Goal: Task Accomplishment & Management: Complete application form

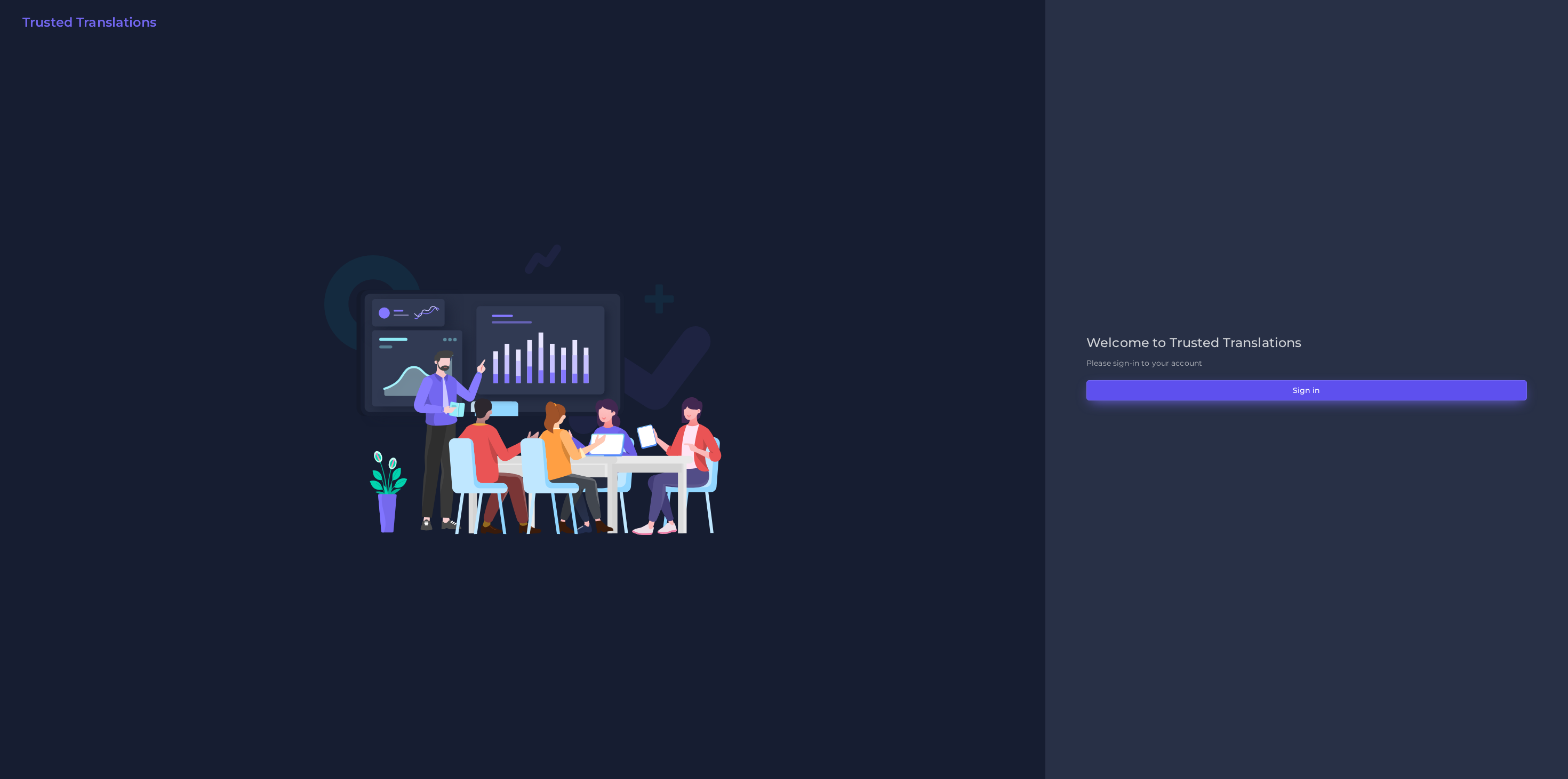
click at [1045, 390] on button "Sign in" at bounding box center [1306, 390] width 440 height 20
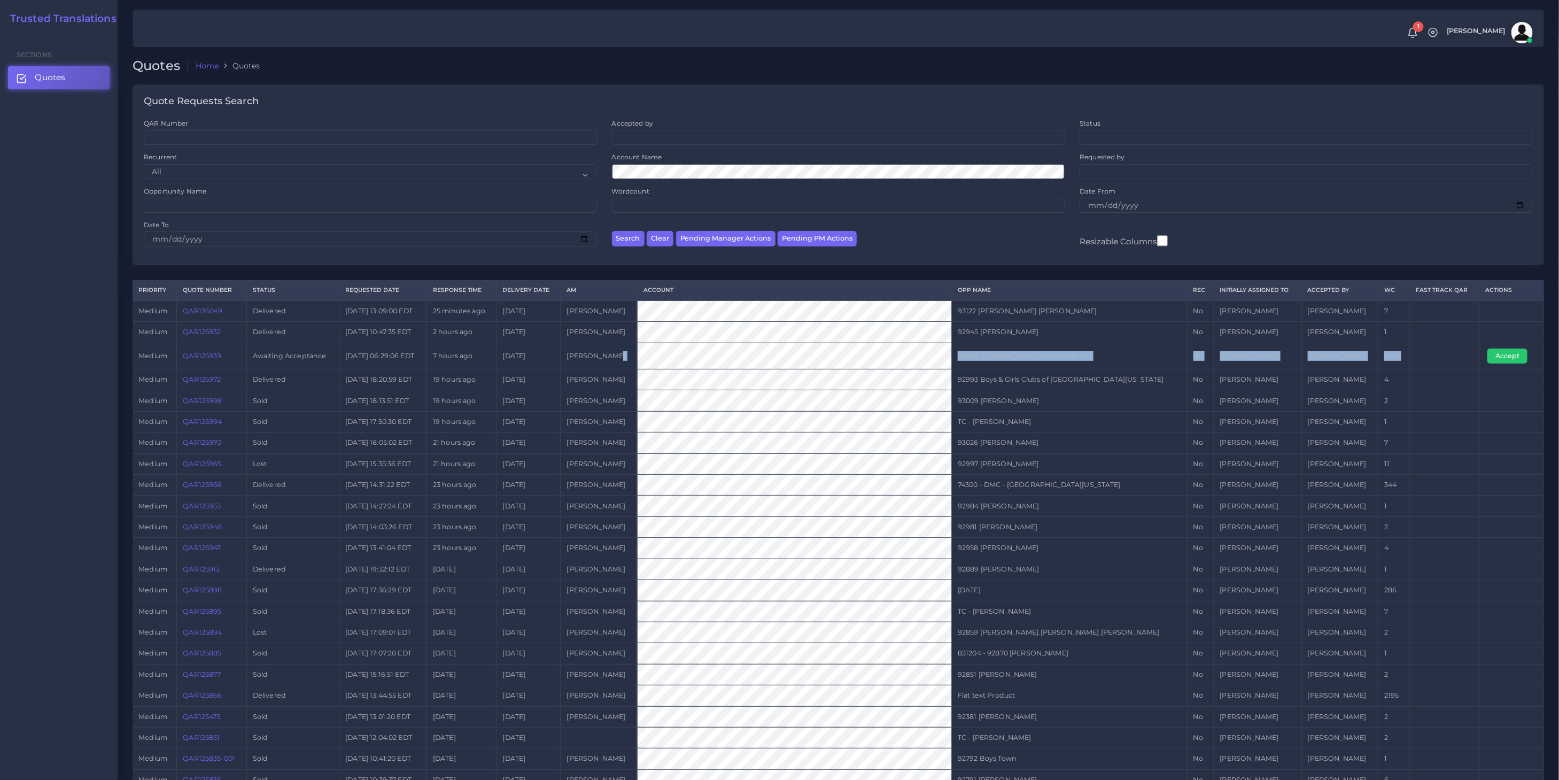
drag, startPoint x: 1431, startPoint y: 349, endPoint x: 570, endPoint y: 352, distance: 861.3
click at [671, 355] on tr "medium QAR125939 Awaiting Acceptance [DATE] 06:29:06 EDT 7 hours ago [DATE] [PE…" at bounding box center [838, 355] width 1411 height 26
click at [468, 400] on td "19 hours ago" at bounding box center [461, 400] width 70 height 21
click at [216, 357] on link "QAR125939" at bounding box center [202, 356] width 38 height 8
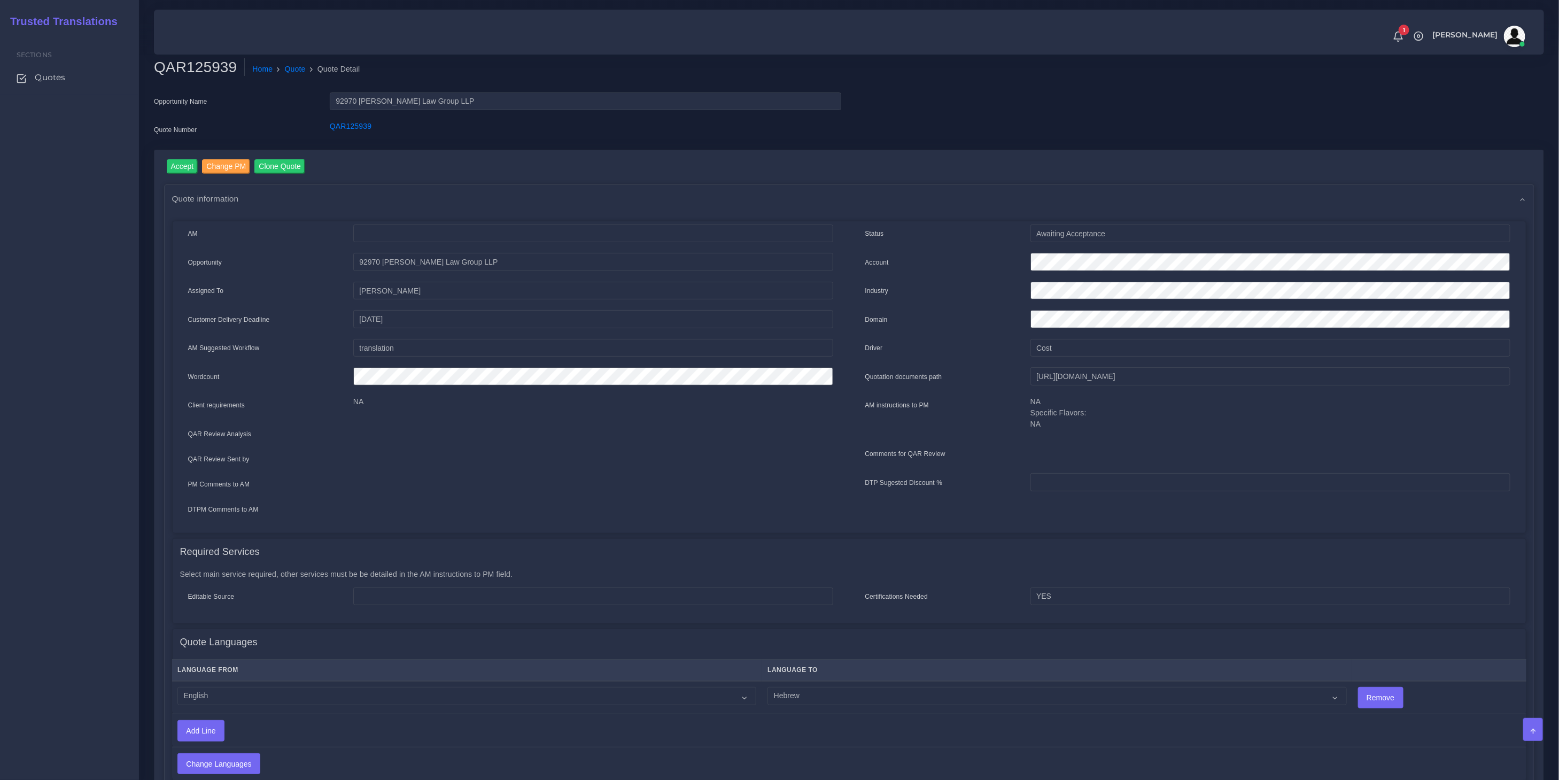
drag, startPoint x: 442, startPoint y: 146, endPoint x: 375, endPoint y: 134, distance: 68.4
click at [442, 146] on div "Opportunity Name 92970 Harvey Law Group LLP Quote Number QAR125939" at bounding box center [497, 120] width 703 height 57
drag, startPoint x: 375, startPoint y: 134, endPoint x: 35, endPoint y: 134, distance: 339.3
click at [315, 130] on div "Quote Number QAR125939" at bounding box center [497, 131] width 703 height 21
copy div "QAR125939"
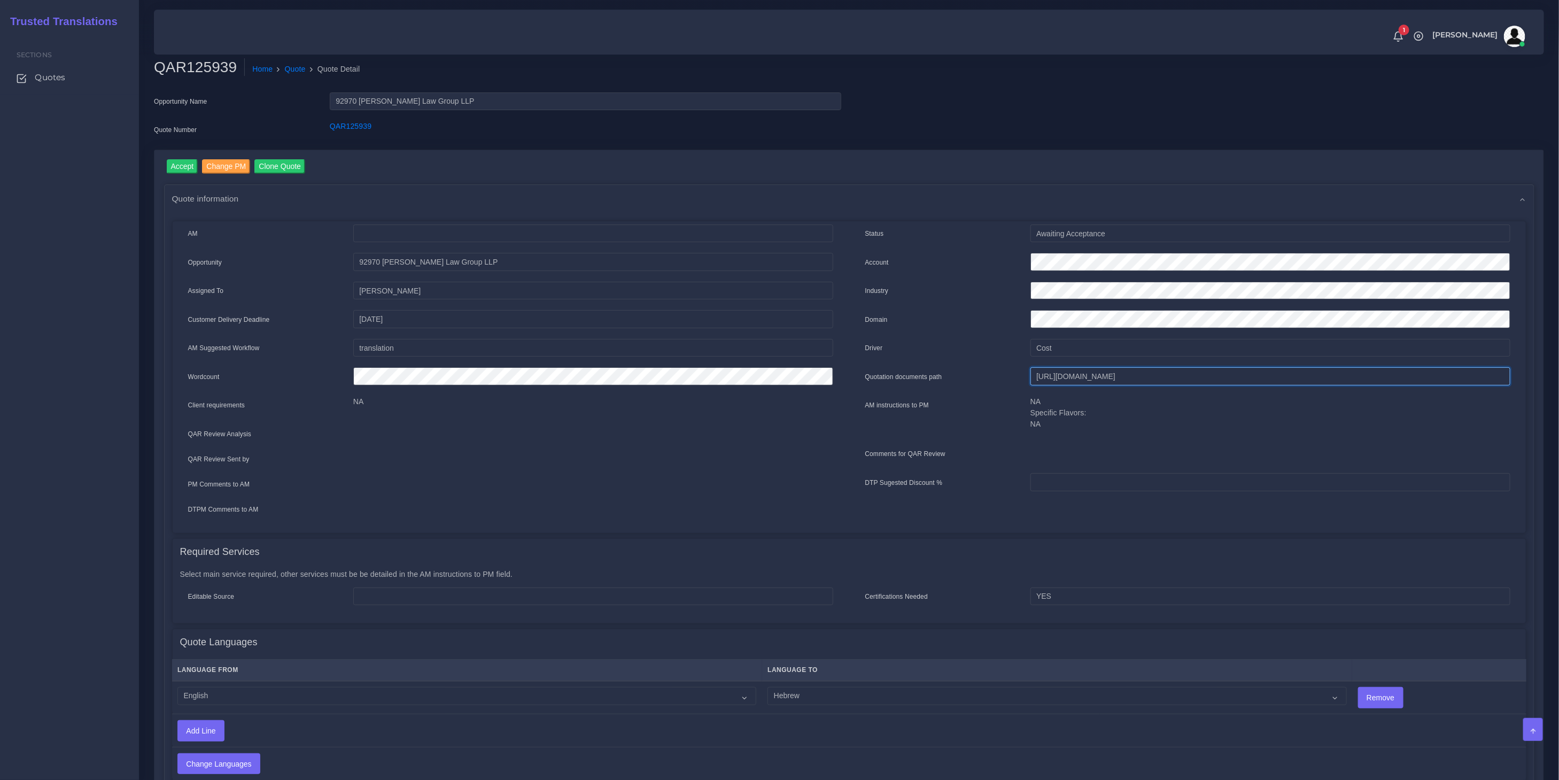
click at [1143, 375] on input "https://workdrive.zoho.com/fgoh3e43b1a1fe2124b65bedd7c3c51a0e040/teams/fgoh3e43…" at bounding box center [1270, 376] width 480 height 18
click at [1142, 375] on input "https://workdrive.zoho.com/fgoh3e43b1a1fe2124b65bedd7c3c51a0e040/teams/fgoh3e43…" at bounding box center [1270, 376] width 480 height 18
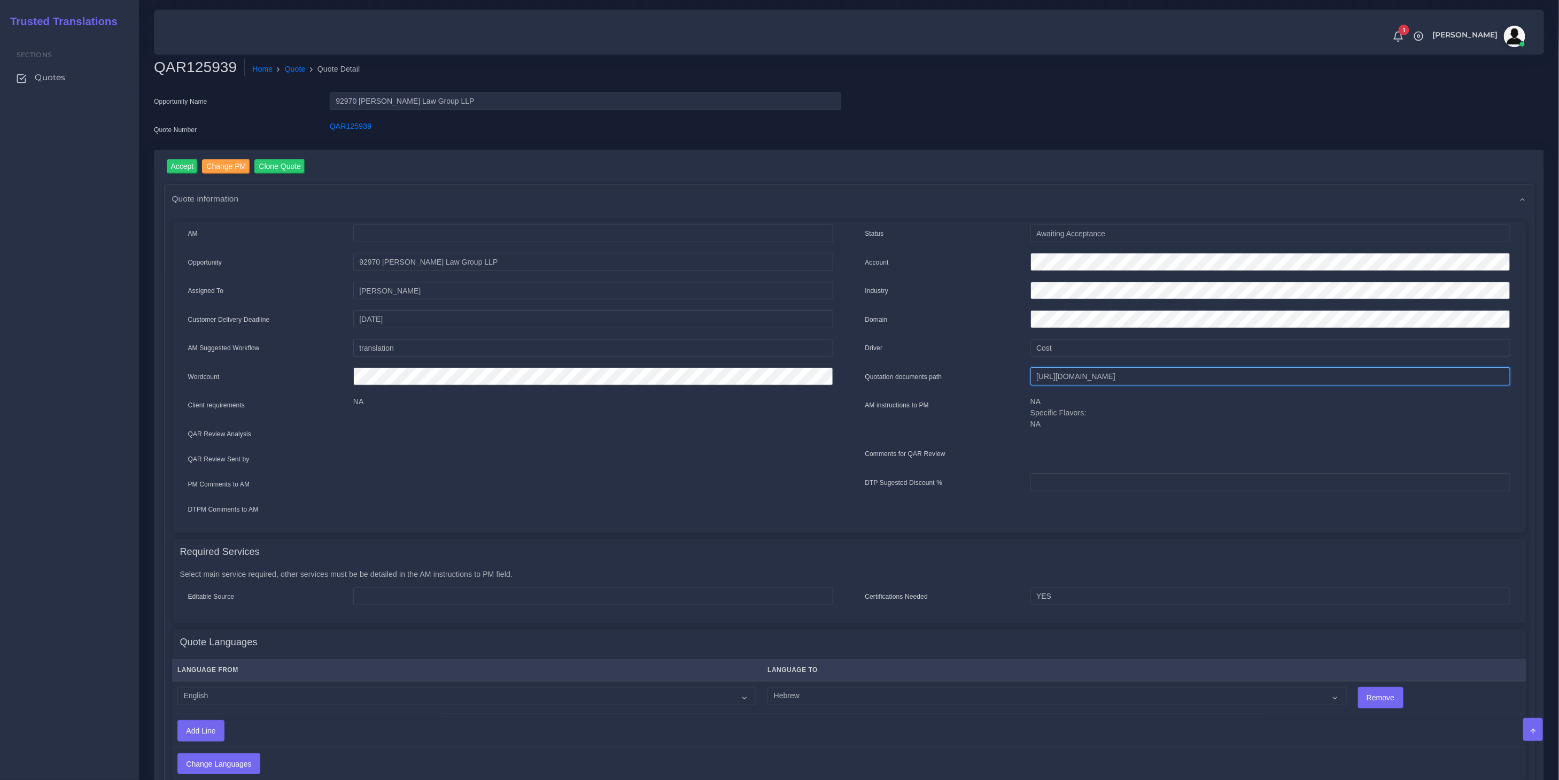
click at [1142, 375] on input "https://workdrive.zoho.com/fgoh3e43b1a1fe2124b65bedd7c3c51a0e040/teams/fgoh3e43…" at bounding box center [1270, 376] width 480 height 18
click at [186, 167] on input "Accept" at bounding box center [183, 166] width 32 height 14
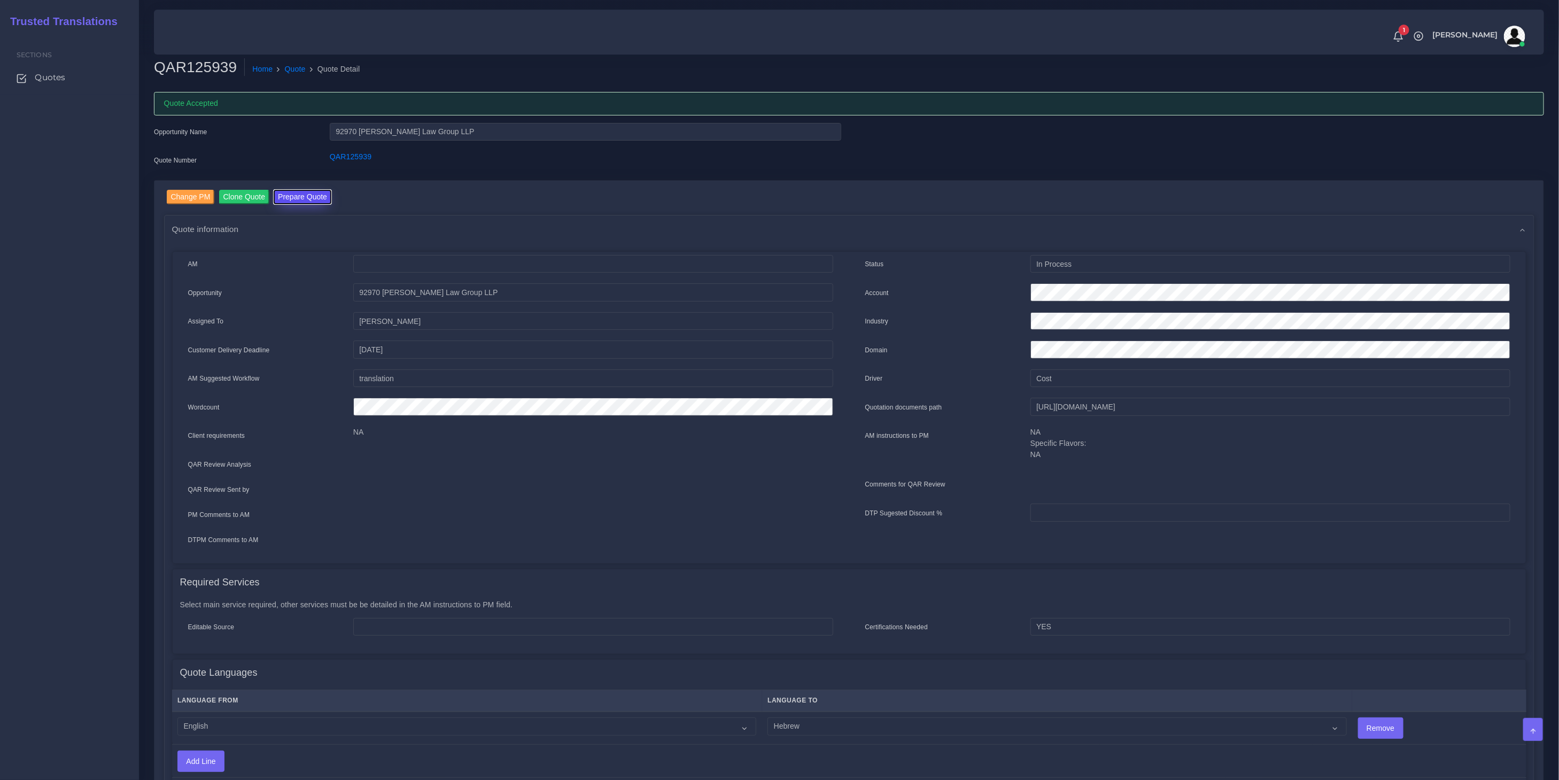
click at [308, 198] on button "Prepare Quote" at bounding box center [303, 197] width 58 height 14
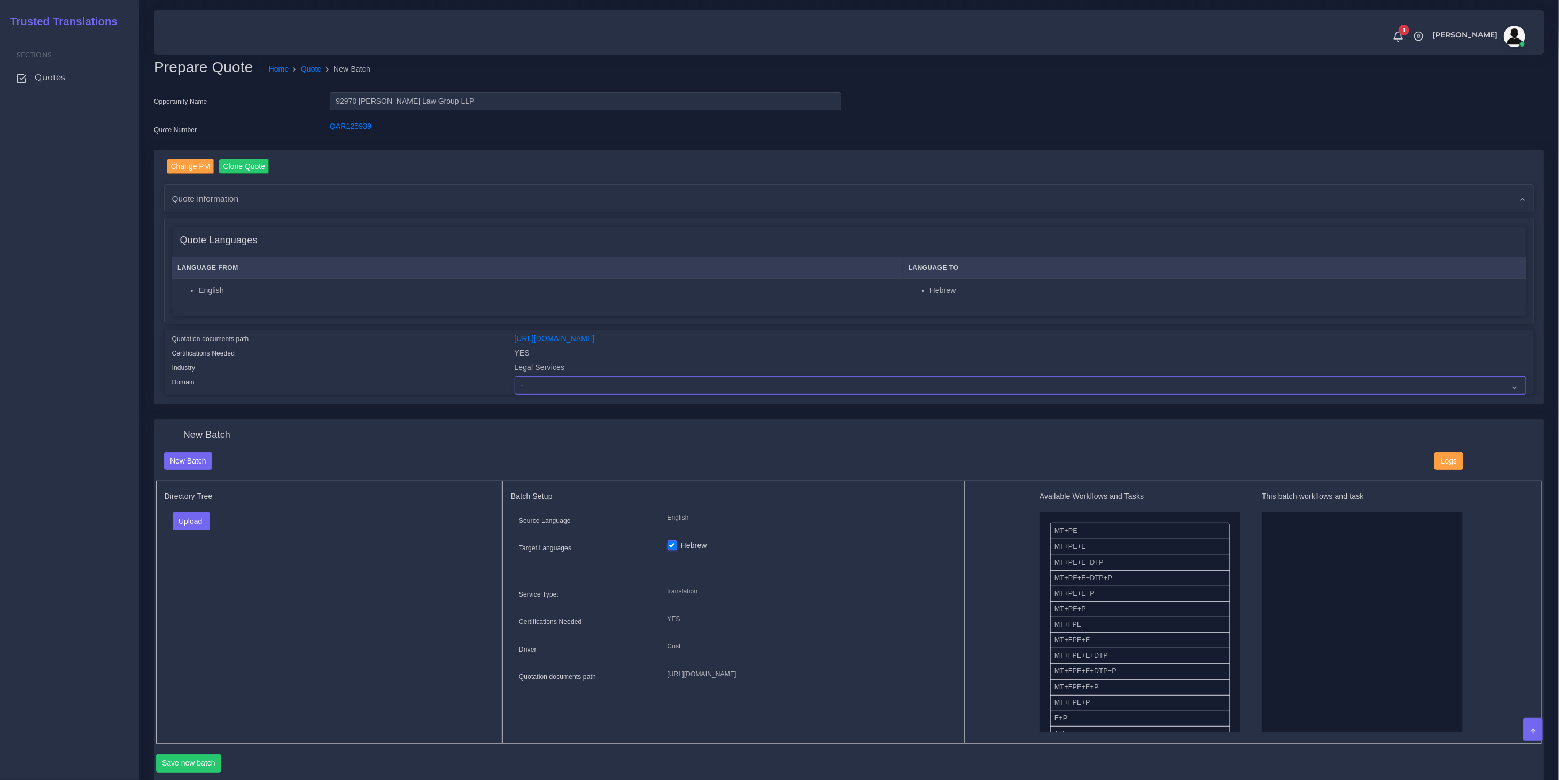
click at [628, 385] on select "- Advertising and Media Agriculture, Forestry and Fishing Architecture, Buildin…" at bounding box center [1020, 385] width 1011 height 18
select select "Legal Services"
click at [515, 376] on select "- Advertising and Media Agriculture, Forestry and Fishing Architecture, Buildin…" at bounding box center [1020, 385] width 1011 height 18
click at [376, 644] on div "Directory Tree Upload Folder Files un/check all" at bounding box center [329, 611] width 347 height 263
click at [184, 526] on button "Upload" at bounding box center [192, 521] width 38 height 18
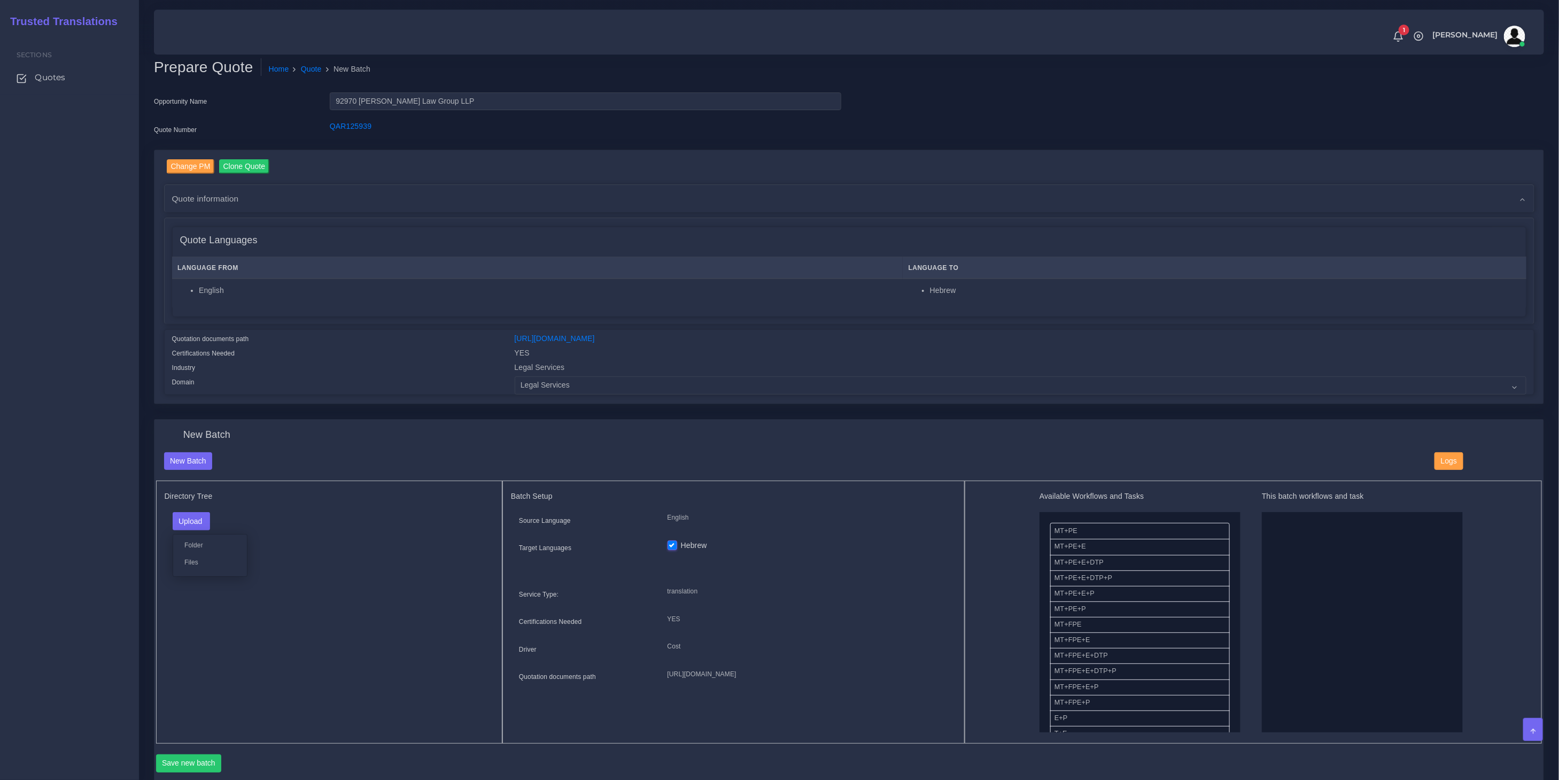
click at [190, 568] on div "Folder Files" at bounding box center [210, 555] width 75 height 43
click at [198, 523] on button "Upload" at bounding box center [192, 521] width 38 height 18
click at [197, 557] on label "Files" at bounding box center [210, 561] width 74 height 13
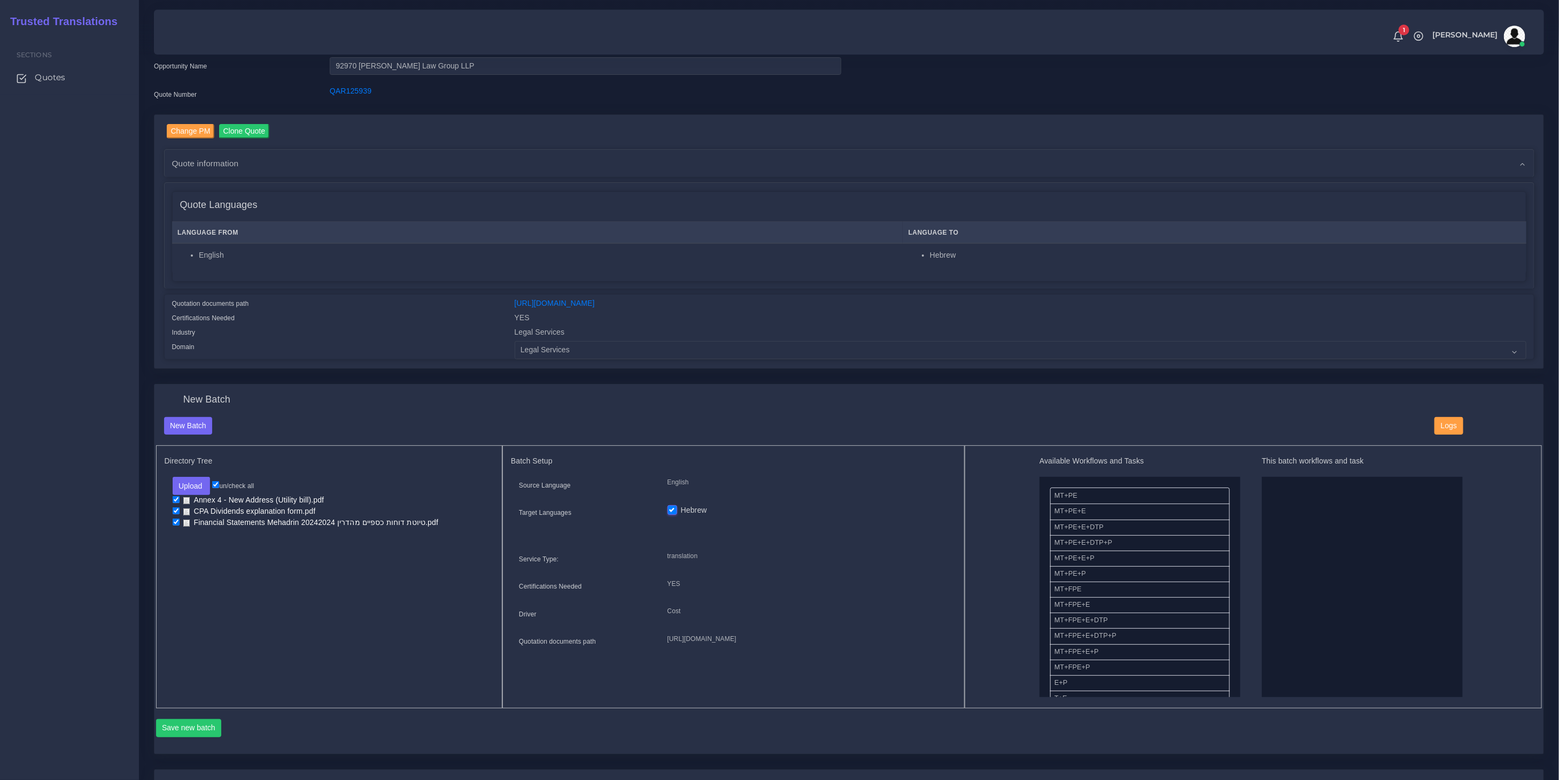
drag, startPoint x: 1086, startPoint y: 491, endPoint x: 1356, endPoint y: 567, distance: 280.3
drag, startPoint x: 1163, startPoint y: 618, endPoint x: 1300, endPoint y: 485, distance: 192.0
drag, startPoint x: 1071, startPoint y: 652, endPoint x: 1310, endPoint y: 643, distance: 239.5
click at [166, 728] on button "Save new batch" at bounding box center [189, 728] width 66 height 18
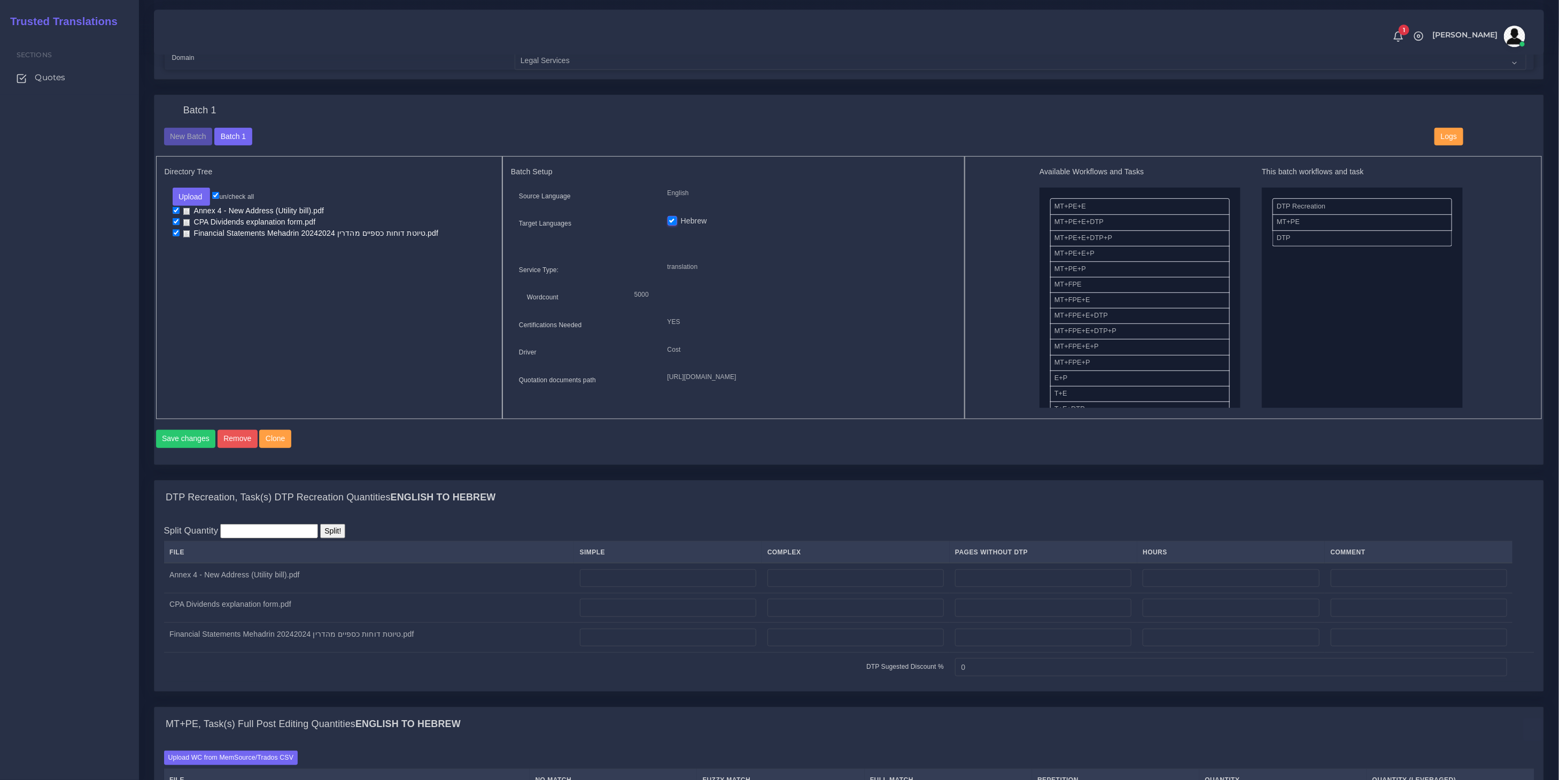
scroll to position [469, 0]
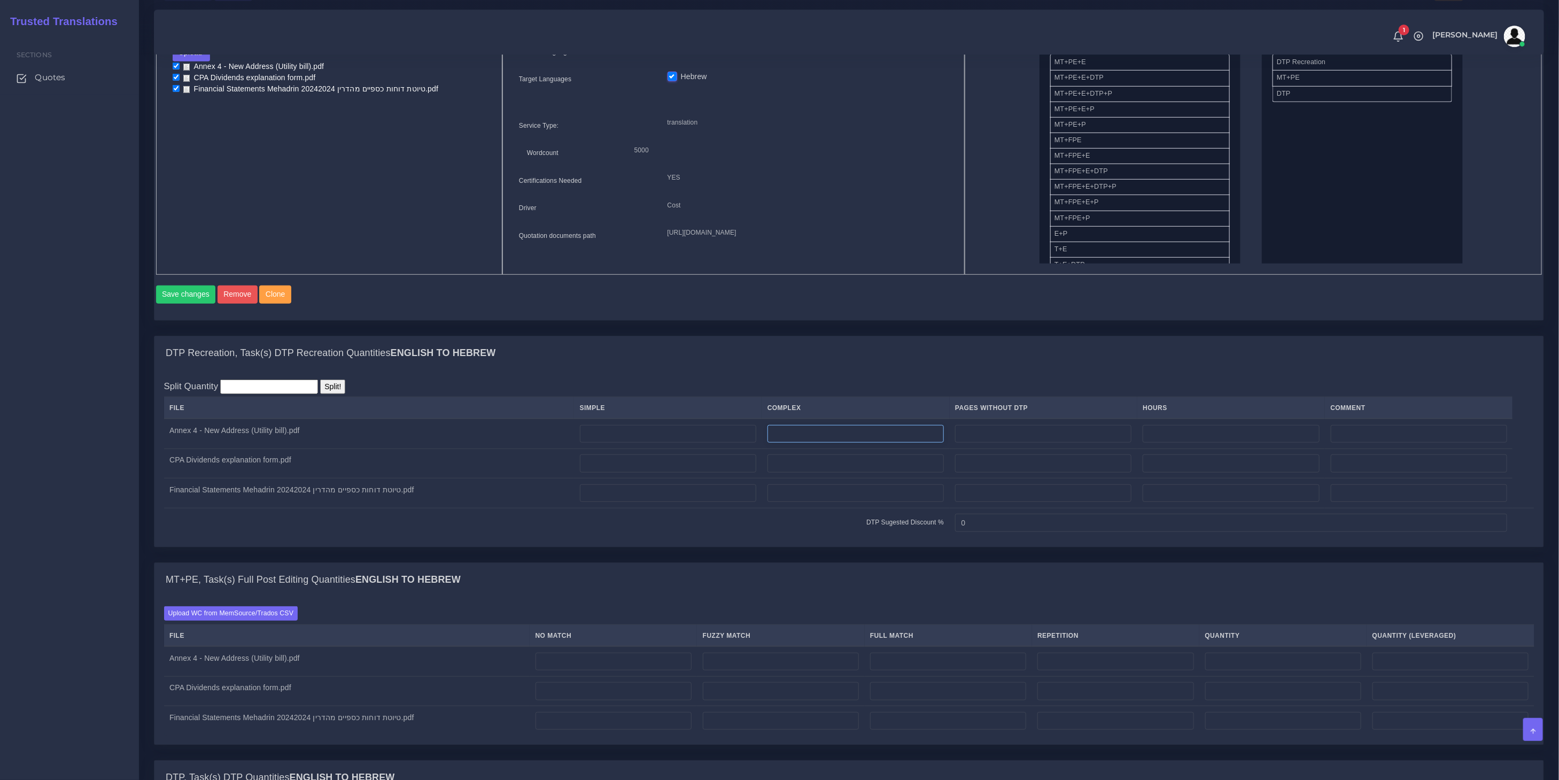
click at [838, 443] on input "number" at bounding box center [855, 434] width 176 height 18
type input "2"
click at [856, 472] on input "number" at bounding box center [855, 463] width 176 height 18
drag, startPoint x: 757, startPoint y: 477, endPoint x: 672, endPoint y: 473, distance: 85.0
click at [675, 474] on tr "CPA Dividends explanation form.pdf 2" at bounding box center [849, 463] width 1370 height 30
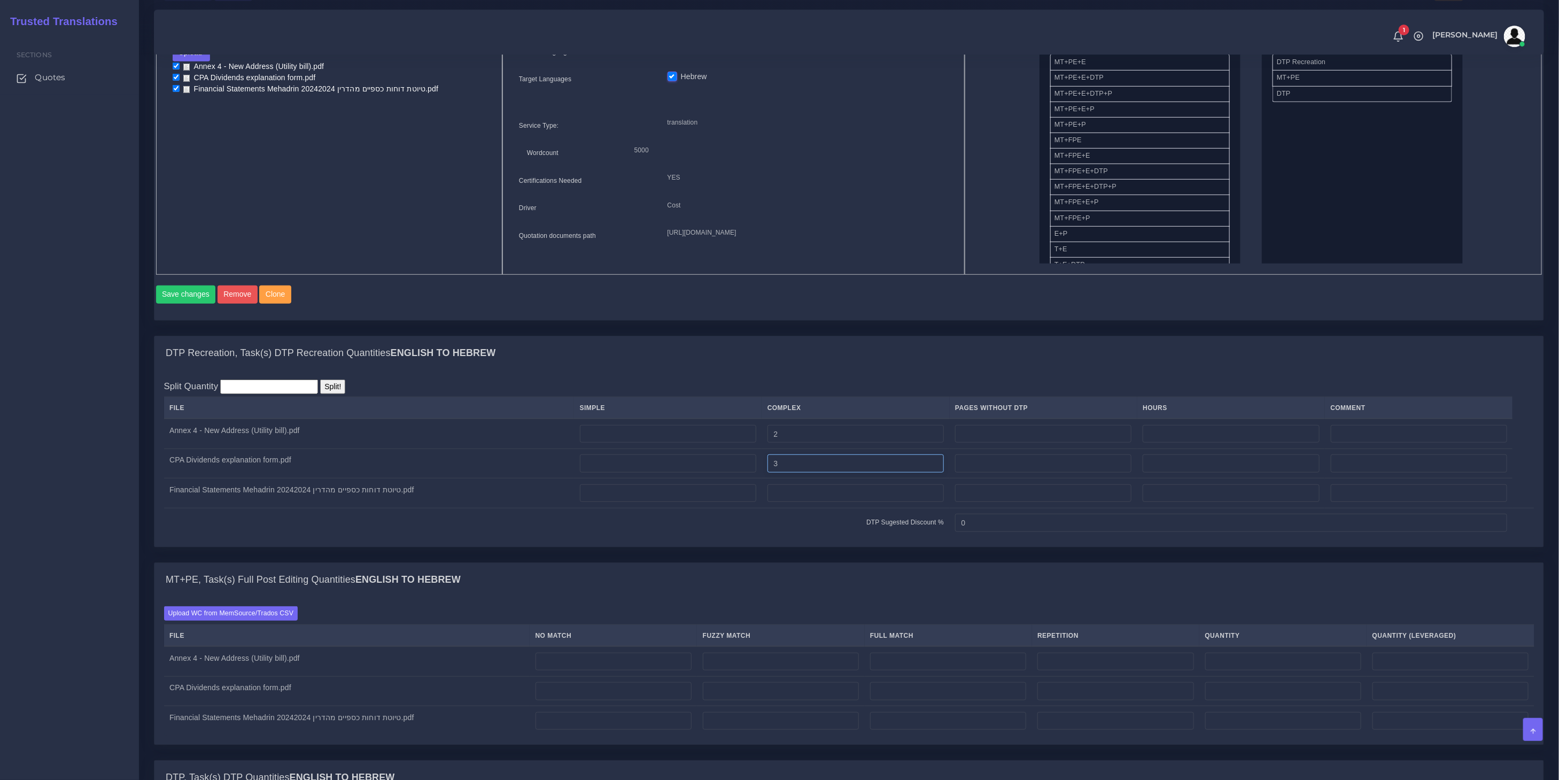
type input "3"
click at [806, 502] on input "number" at bounding box center [855, 493] width 176 height 18
type input "14"
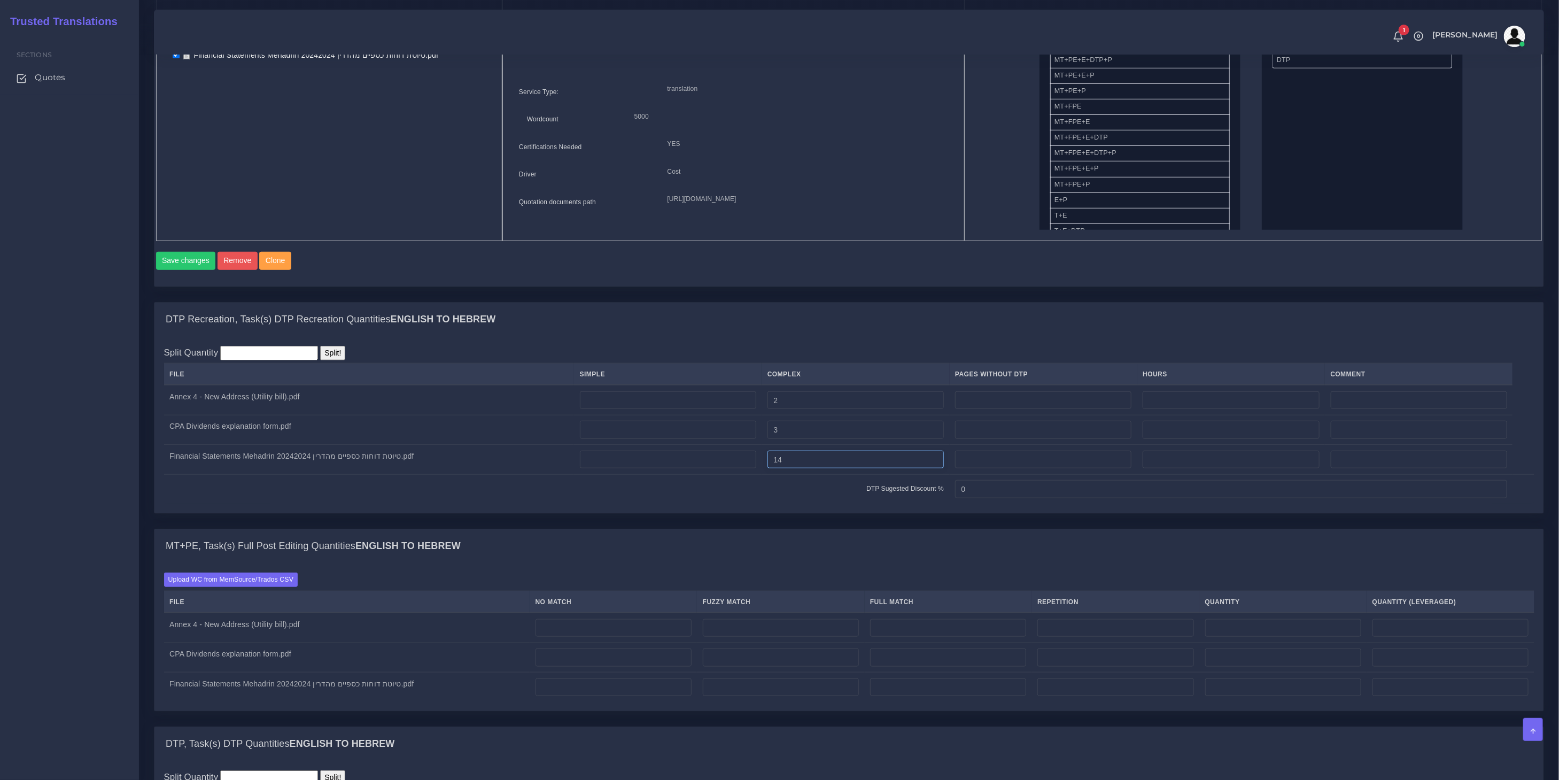
scroll to position [606, 0]
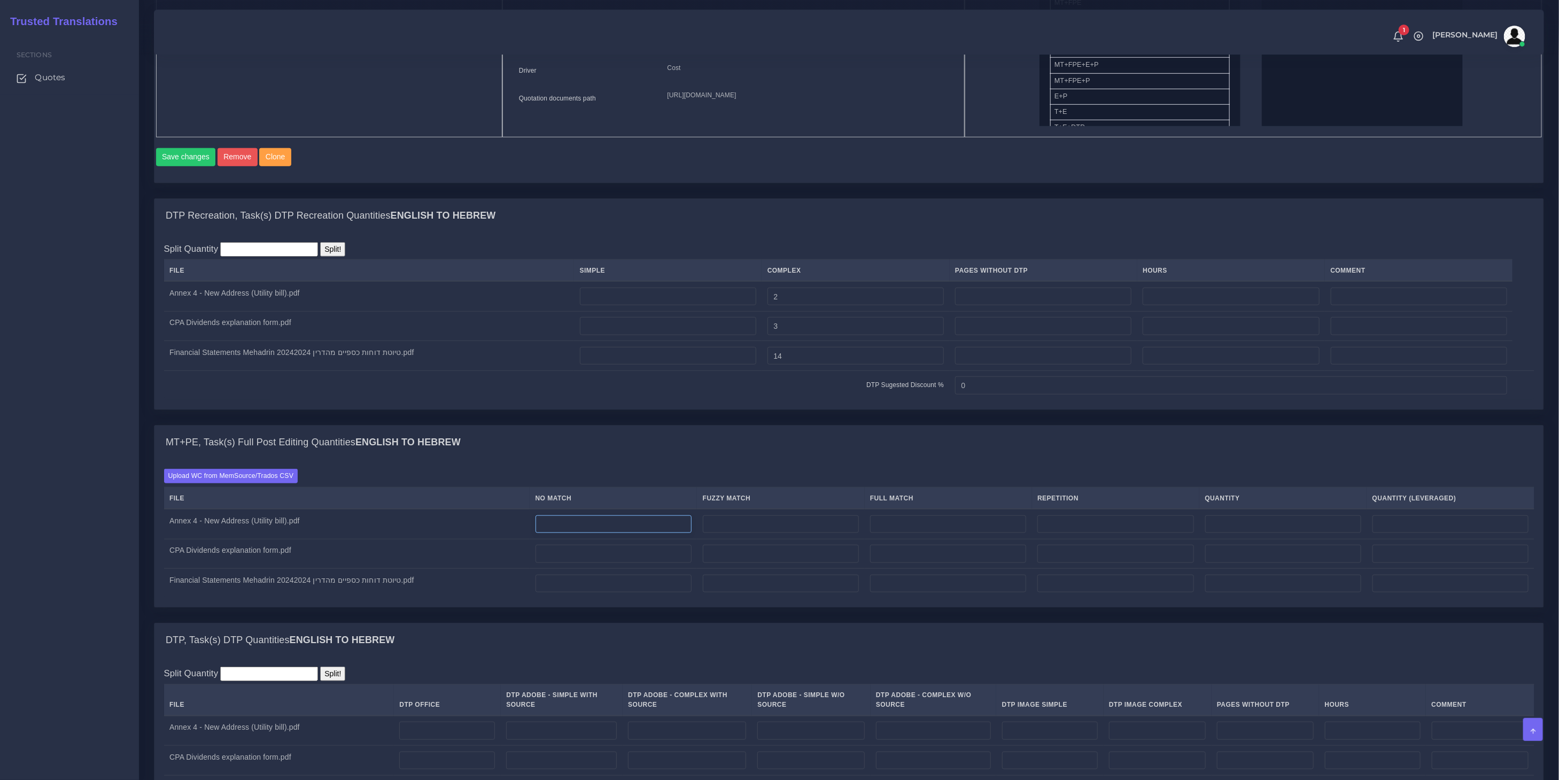
click at [621, 533] on input "number" at bounding box center [613, 524] width 156 height 18
type input "822"
click at [618, 563] on input "number" at bounding box center [613, 553] width 156 height 18
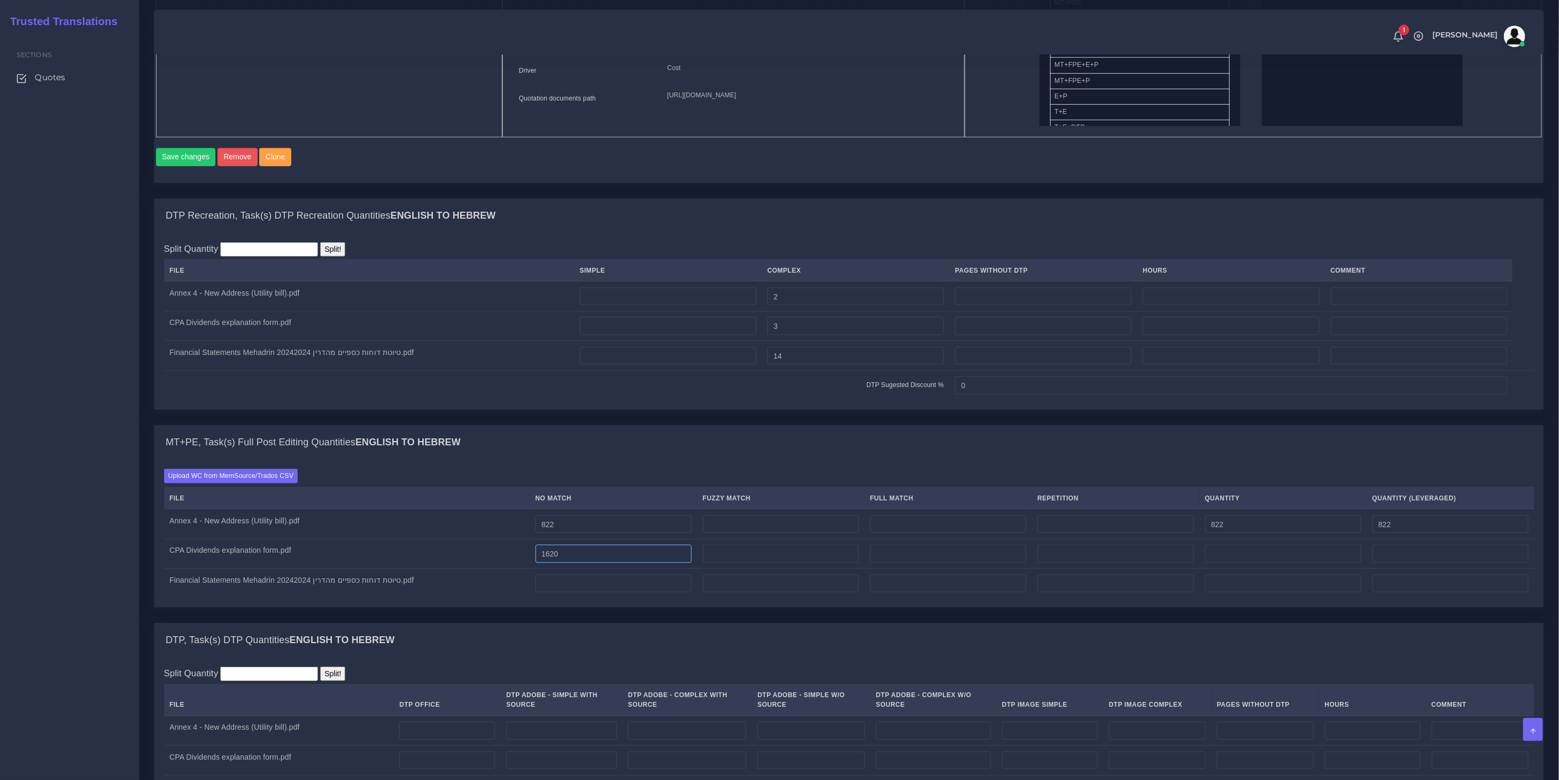
type input "1620"
click at [574, 560] on input "1620" at bounding box center [613, 553] width 156 height 18
type input "1220"
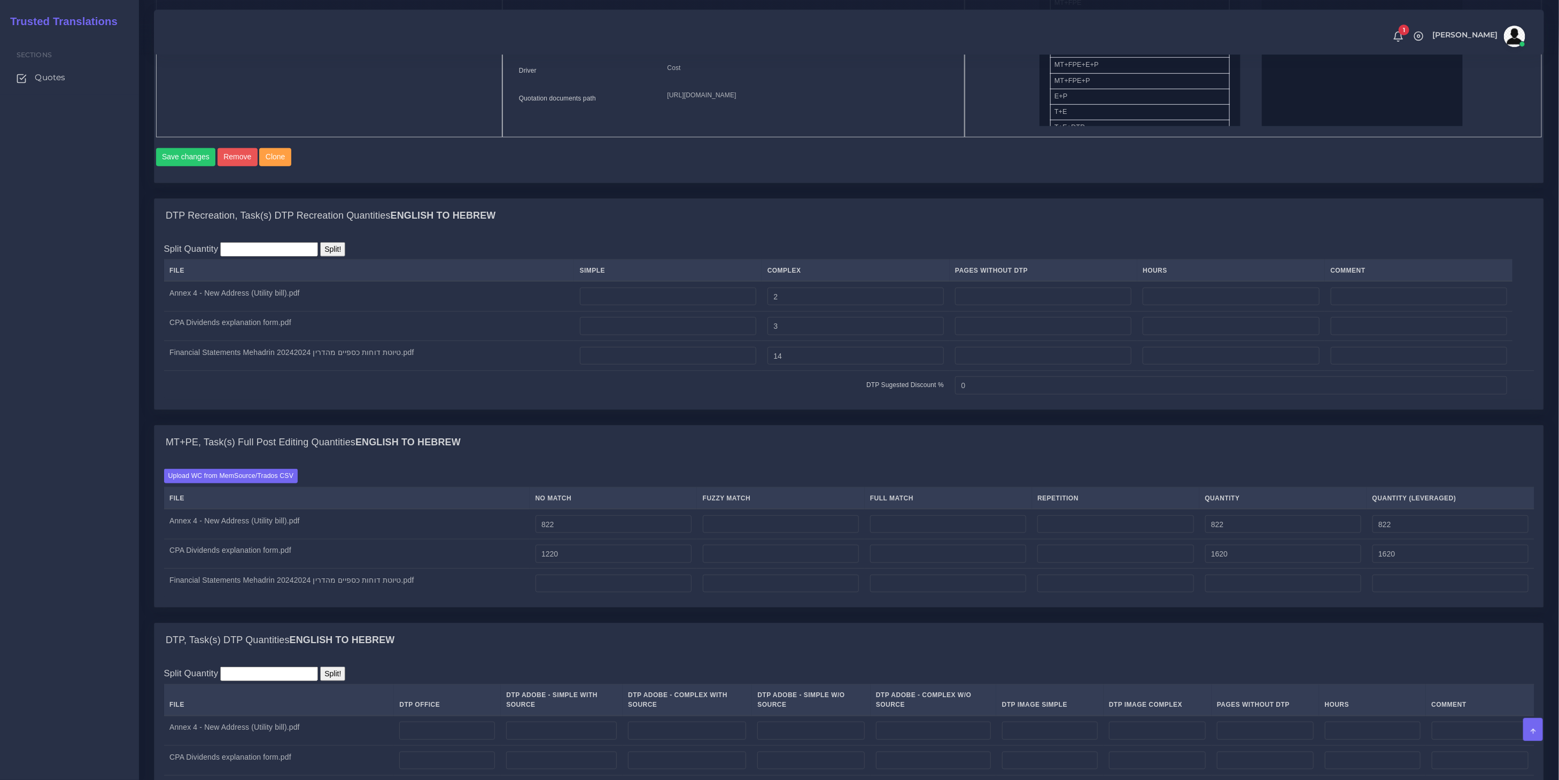
type input "1220"
click at [615, 607] on div "Upload WC from MemSource/Trados CSV File No Match Fuzzy Match Full Match Repeti…" at bounding box center [848, 533] width 1389 height 148
click at [618, 593] on input "number" at bounding box center [613, 583] width 156 height 18
paste input "1326"
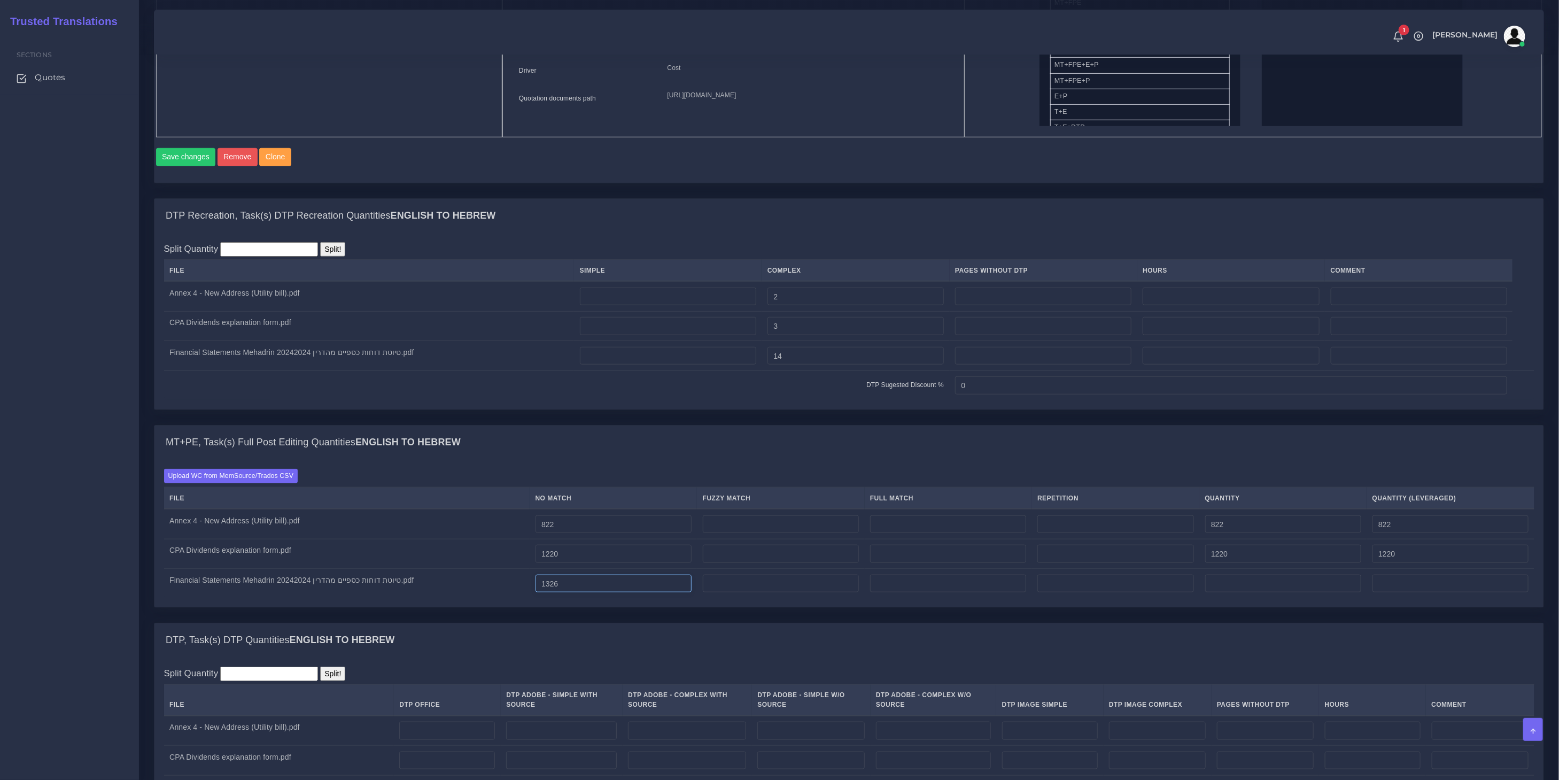
type input "1326"
click at [577, 563] on input "1220" at bounding box center [613, 553] width 156 height 18
type input "1020"
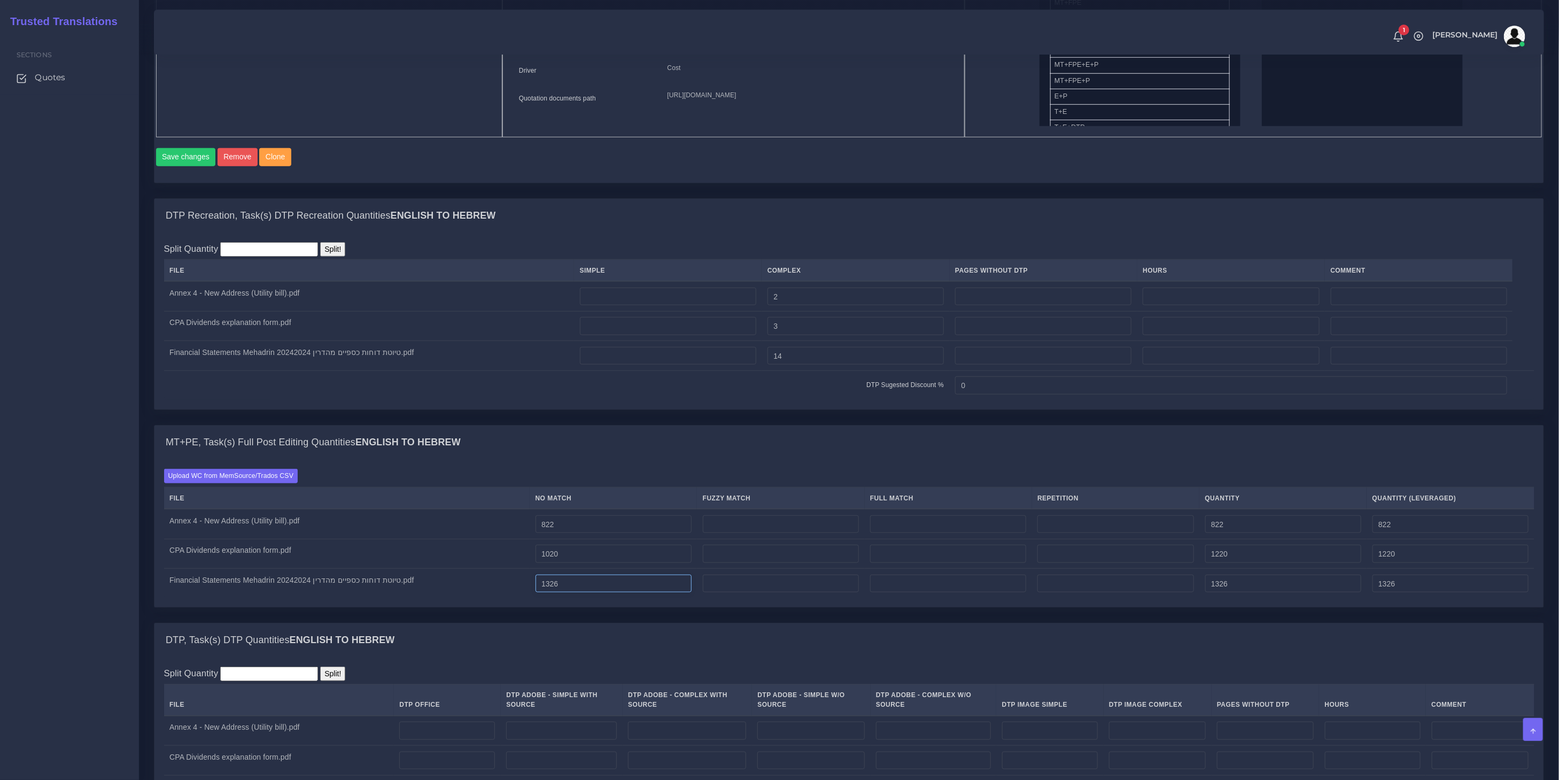
type input "1020"
click at [595, 586] on input "1326" at bounding box center [613, 583] width 156 height 18
click at [574, 591] on input "1326" at bounding box center [613, 583] width 156 height 18
type input "1826"
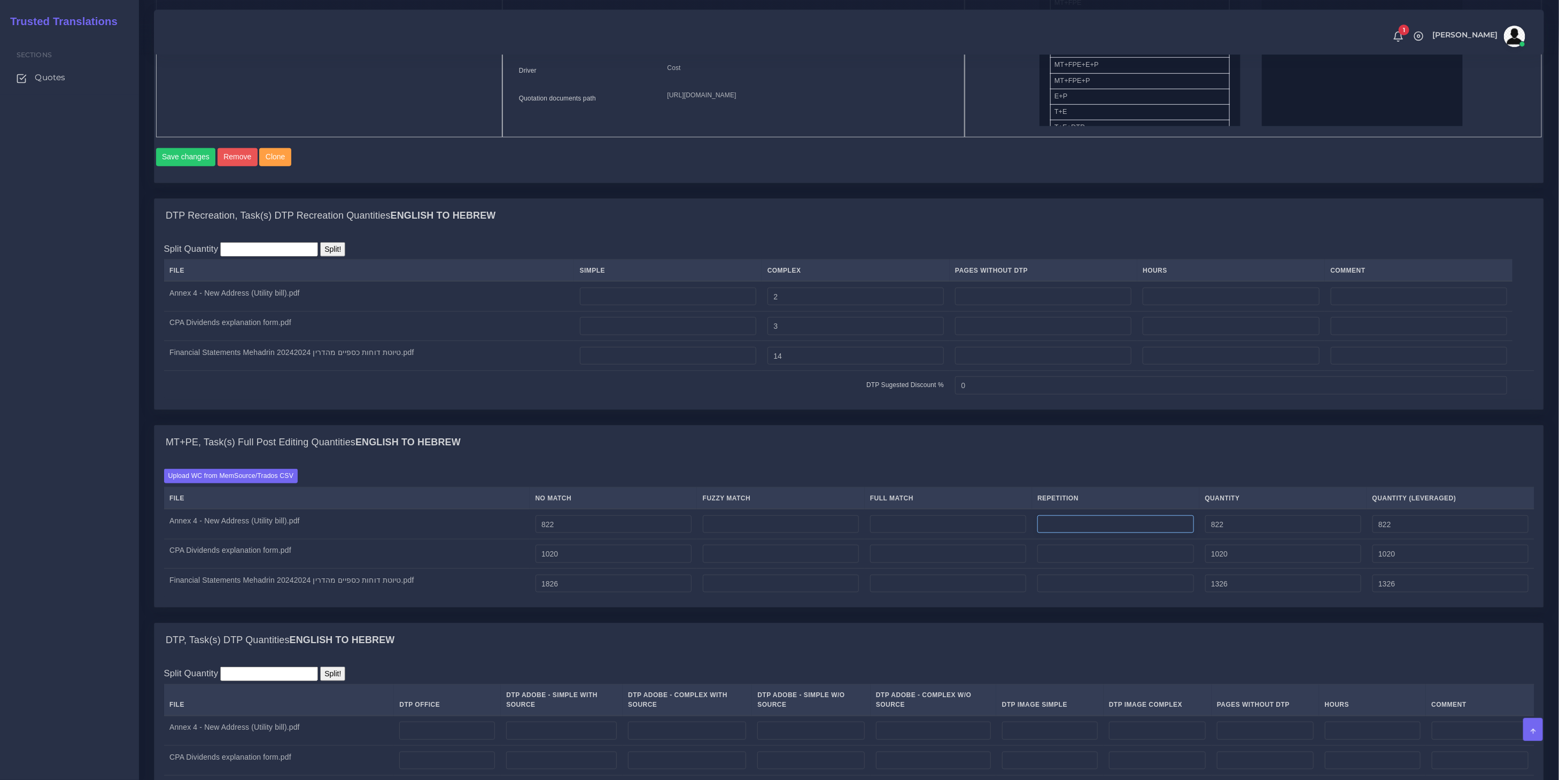
type input "1826"
click at [1085, 533] on input "number" at bounding box center [1115, 524] width 156 height 18
type input "102"
type input "924"
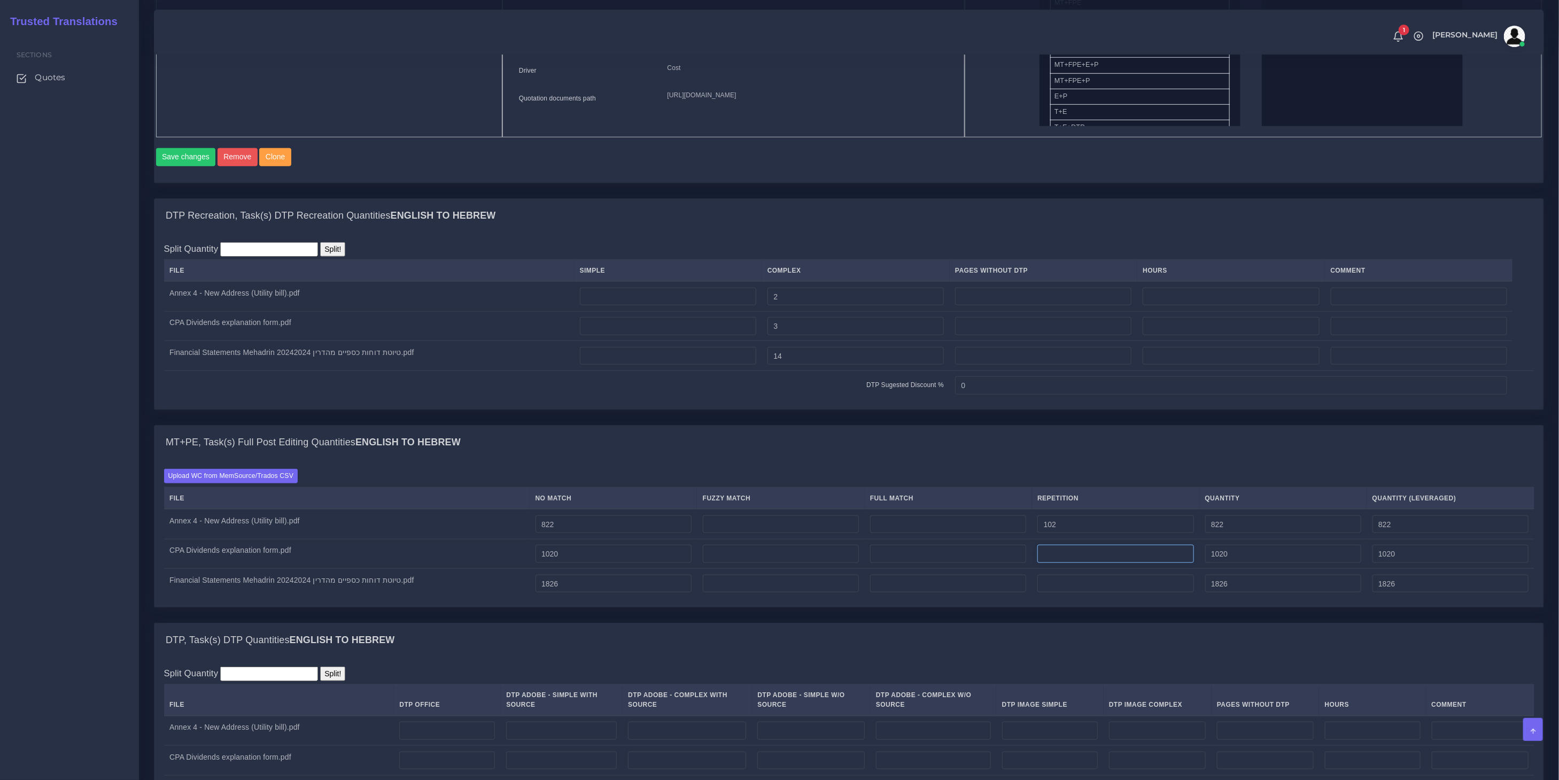
type input "847"
click at [1086, 563] on input "number" at bounding box center [1115, 553] width 156 height 18
type input "189"
type input "1209"
type input "1067"
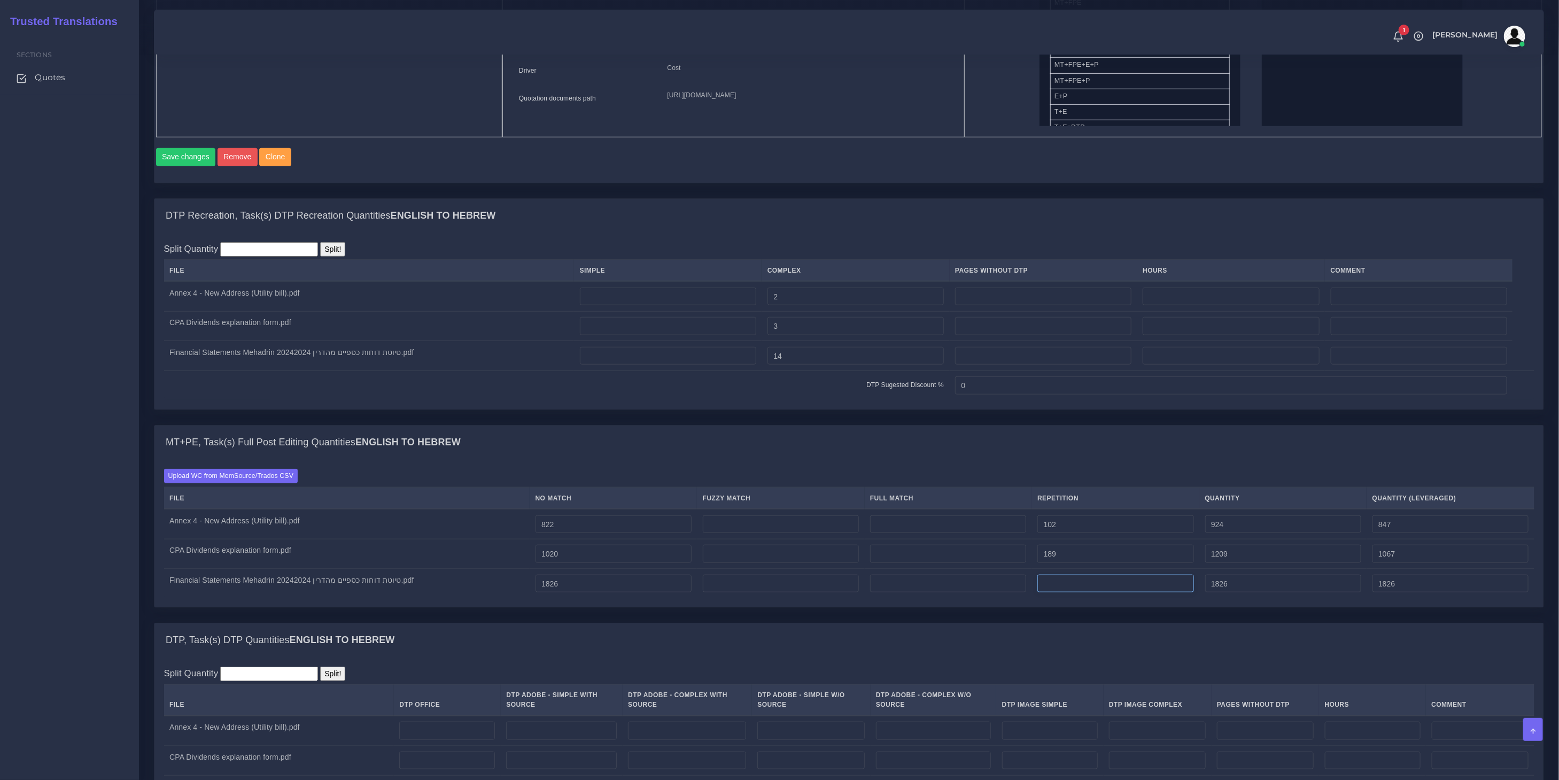
click at [1115, 591] on input "number" at bounding box center [1115, 583] width 156 height 18
type input "210"
type input "2036"
type input "1878"
drag, startPoint x: 590, startPoint y: 597, endPoint x: 487, endPoint y: 572, distance: 105.7
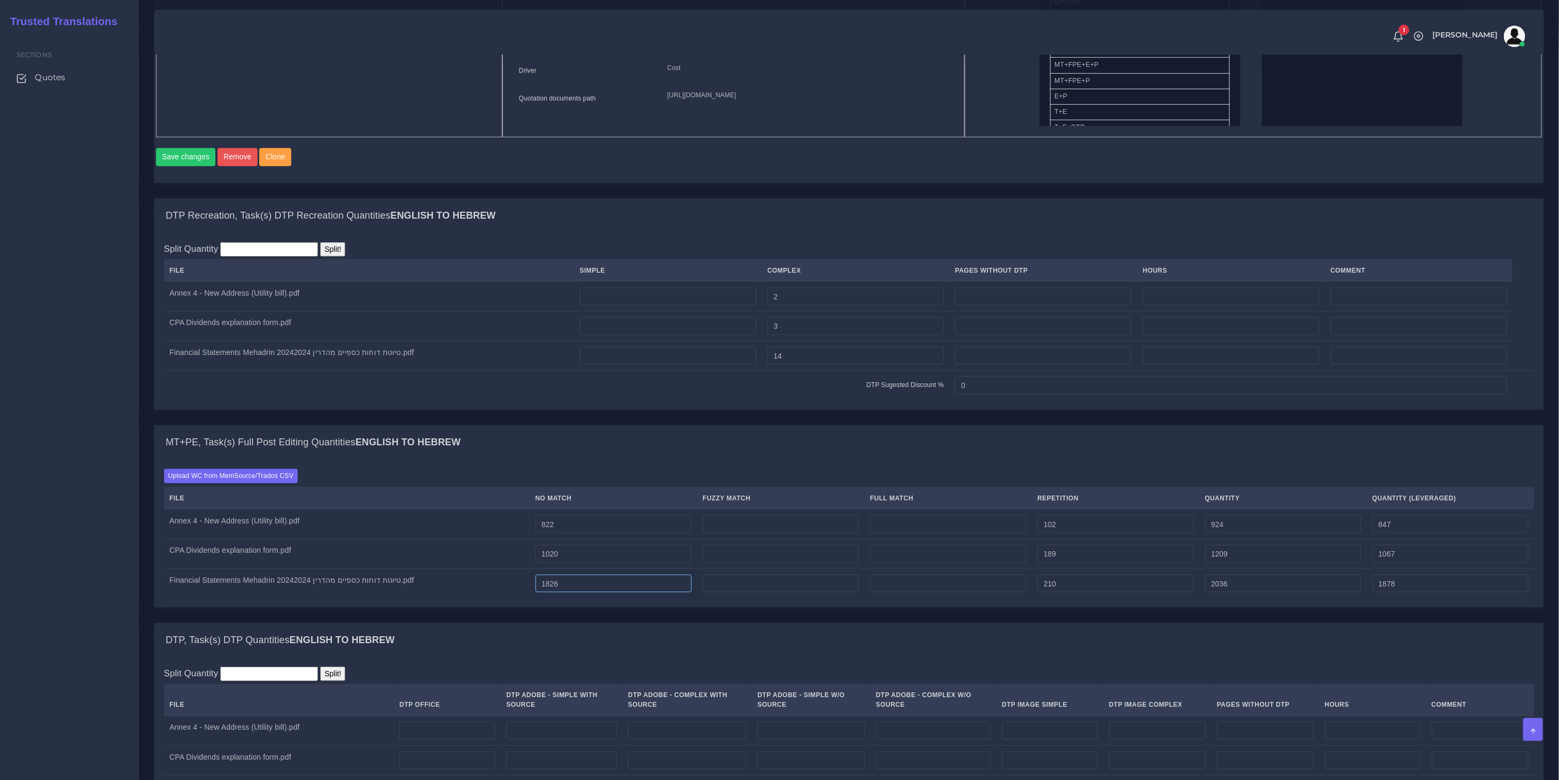
click at [487, 572] on tbody "Annex 4 - New Address (Utility bill).pdf 822 102 924 847" at bounding box center [849, 553] width 1370 height 89
paste input "61"
type input "1616"
type input "1826"
type input "1668"
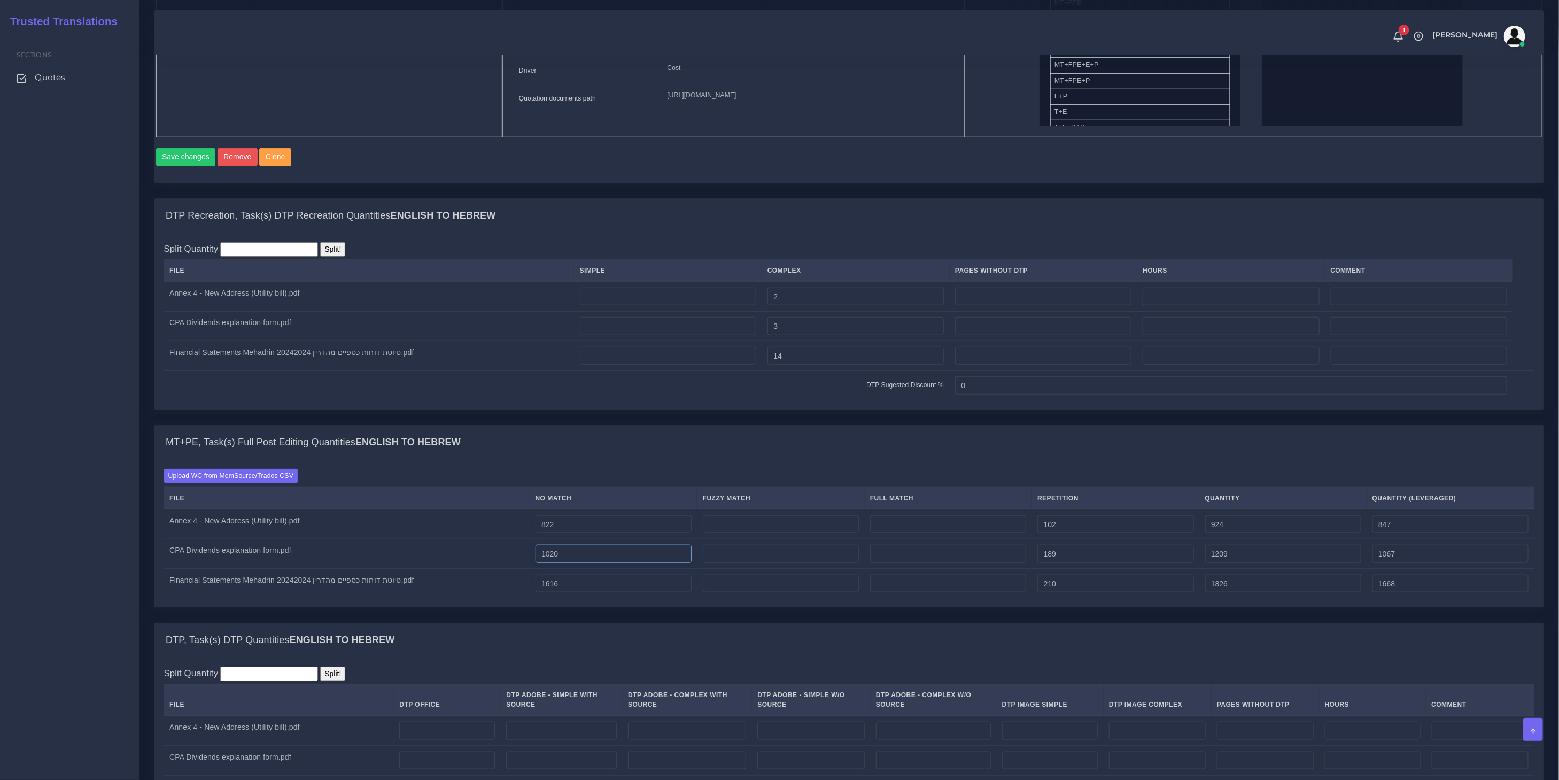
drag, startPoint x: 588, startPoint y: 556, endPoint x: 458, endPoint y: 543, distance: 130.5
click at [461, 543] on tbody "Annex 4 - New Address (Utility bill).pdf 822 102 924 847" at bounding box center [849, 553] width 1370 height 89
drag, startPoint x: 612, startPoint y: 561, endPoint x: 437, endPoint y: 538, distance: 176.8
click at [438, 542] on tbody "Annex 4 - New Address (Utility bill).pdf 822 102 924 847" at bounding box center [849, 553] width 1370 height 89
drag, startPoint x: 1092, startPoint y: 561, endPoint x: 934, endPoint y: 527, distance: 161.3
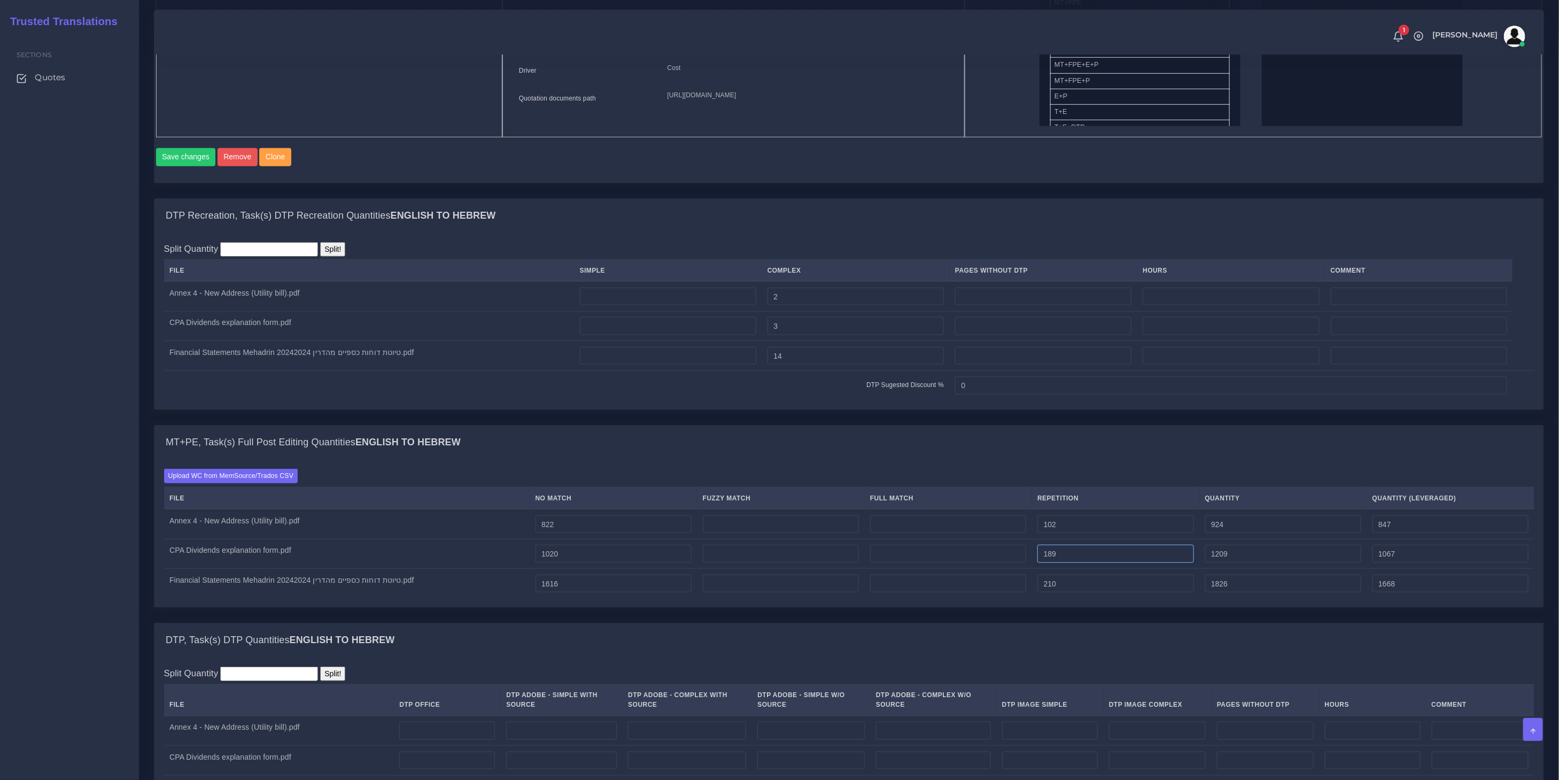
click at [934, 527] on tbody "Annex 4 - New Address (Utility bill).pdf 822 102 924 847" at bounding box center [849, 553] width 1370 height 89
paste input "831"
type input "189"
drag, startPoint x: 597, startPoint y: 570, endPoint x: 433, endPoint y: 537, distance: 166.8
click at [433, 537] on tbody "Annex 4 - New Address (Utility bill).pdf 822 102 924 847" at bounding box center [849, 553] width 1370 height 89
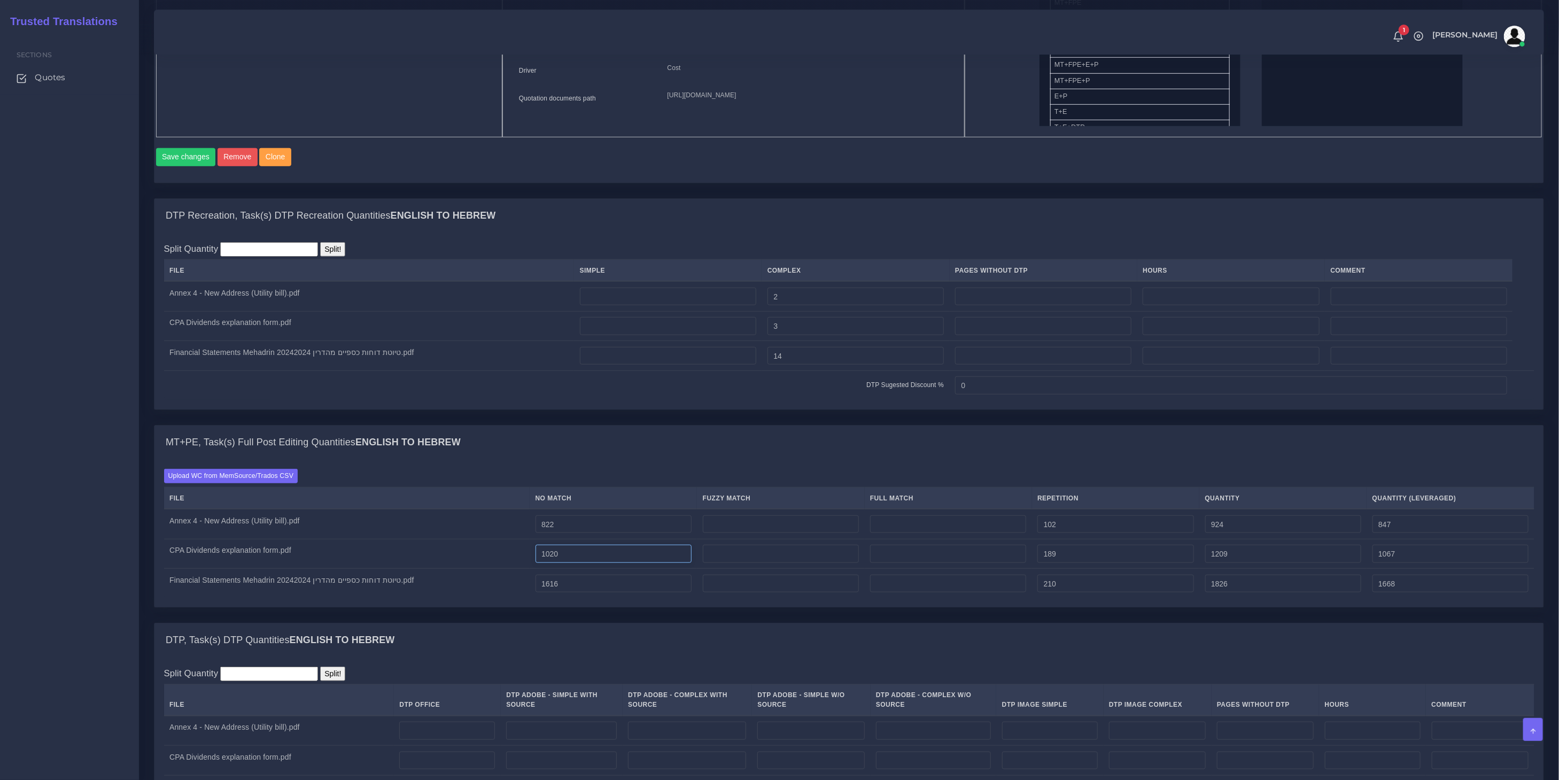
paste input "831"
type input "831"
type input "1020"
type input "878"
drag, startPoint x: 1092, startPoint y: 566, endPoint x: 898, endPoint y: 538, distance: 196.0
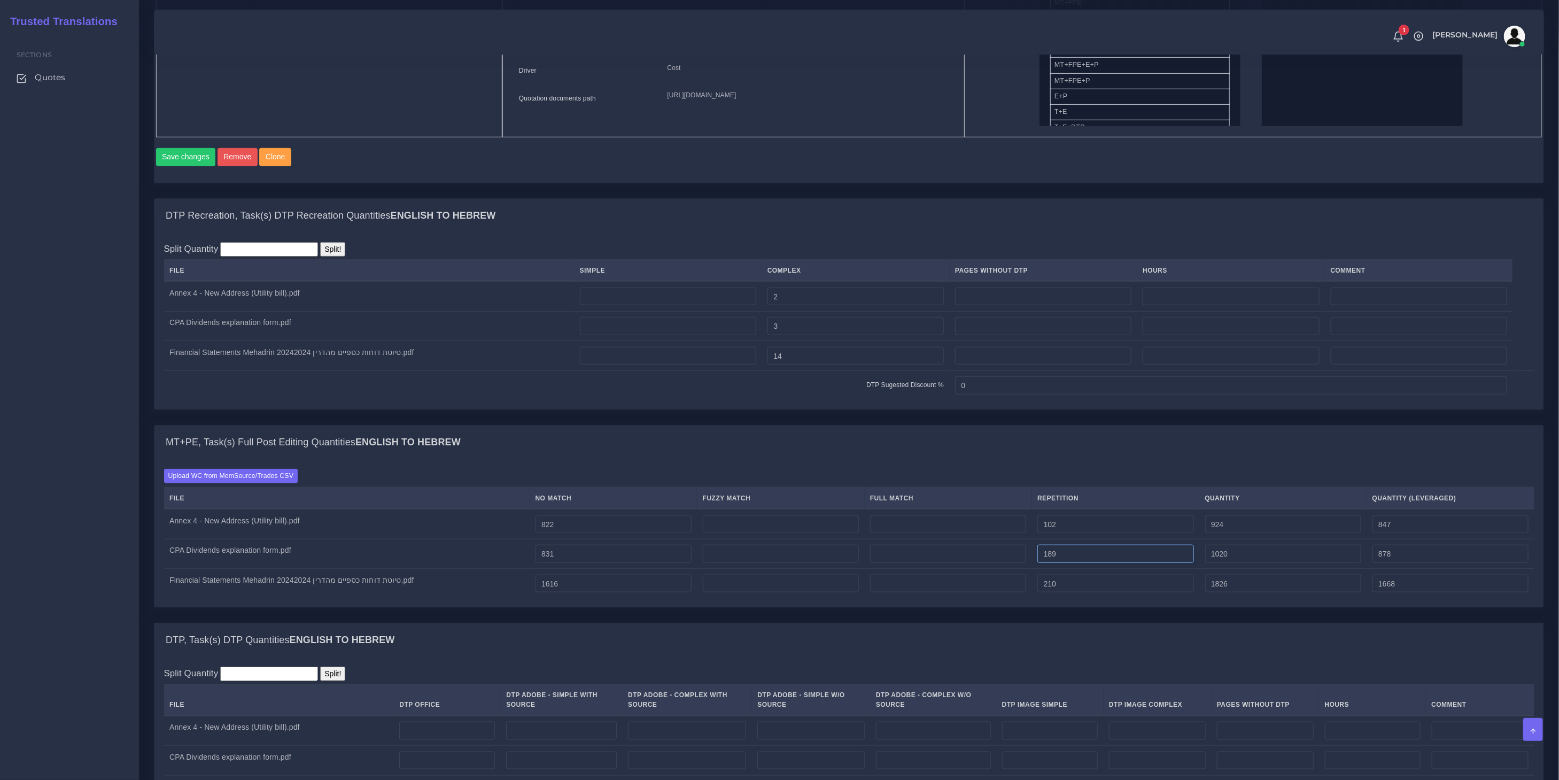
click at [928, 542] on tbody "Annex 4 - New Address (Utility bill).pdf 822 102 924 847" at bounding box center [849, 553] width 1370 height 89
drag, startPoint x: 605, startPoint y: 529, endPoint x: 453, endPoint y: 517, distance: 152.2
click at [455, 519] on tr "Annex 4 - New Address (Utility bill).pdf 822 102 924 847" at bounding box center [849, 524] width 1370 height 30
click at [607, 521] on td "822" at bounding box center [612, 524] width 167 height 30
drag, startPoint x: 575, startPoint y: 535, endPoint x: 358, endPoint y: 520, distance: 217.4
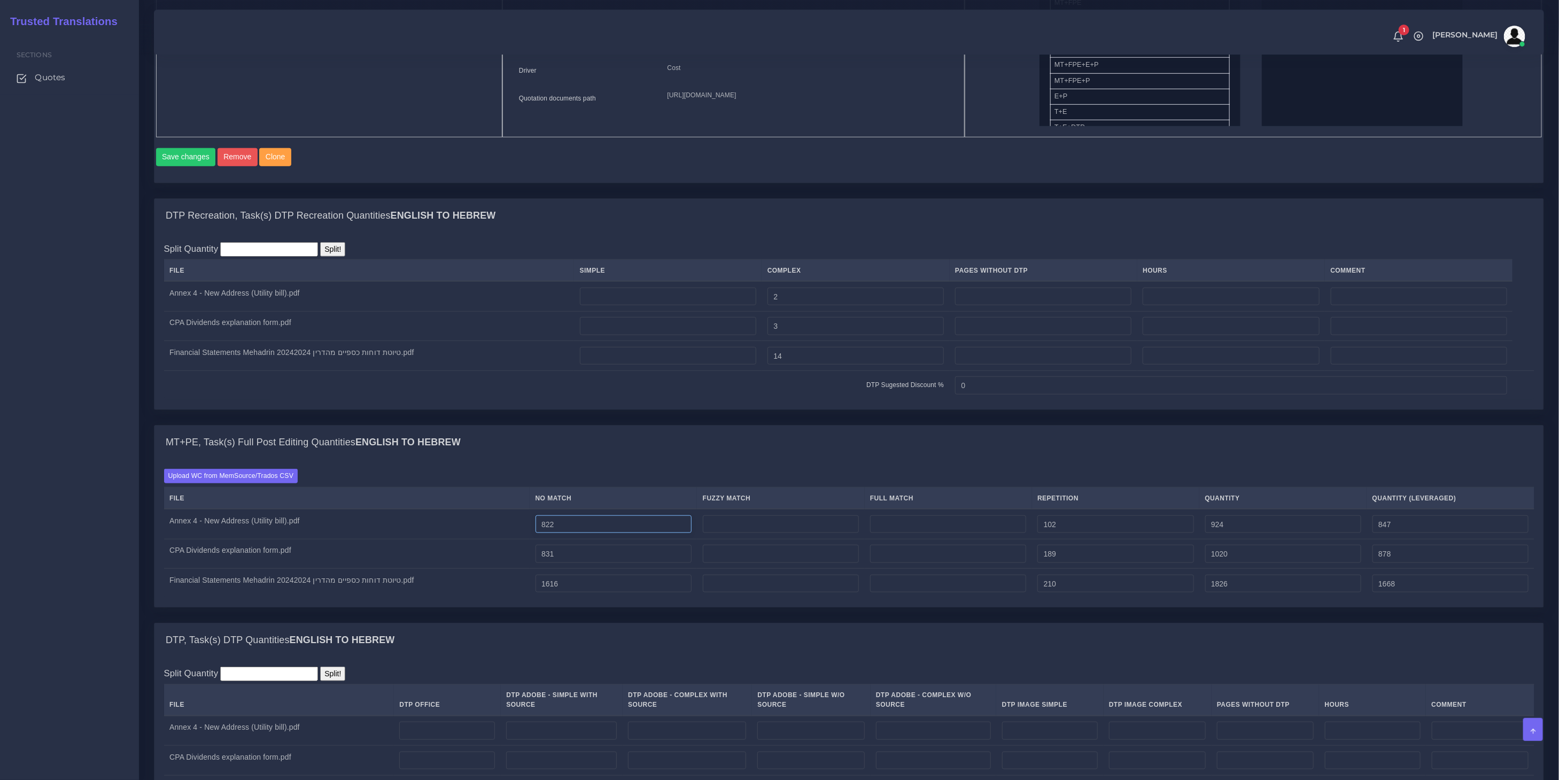
click at [401, 523] on tr "Annex 4 - New Address (Utility bill).pdf 822 102 924 847" at bounding box center [849, 524] width 1370 height 30
paste input "720"
type input "720"
type input "822"
type input "745"
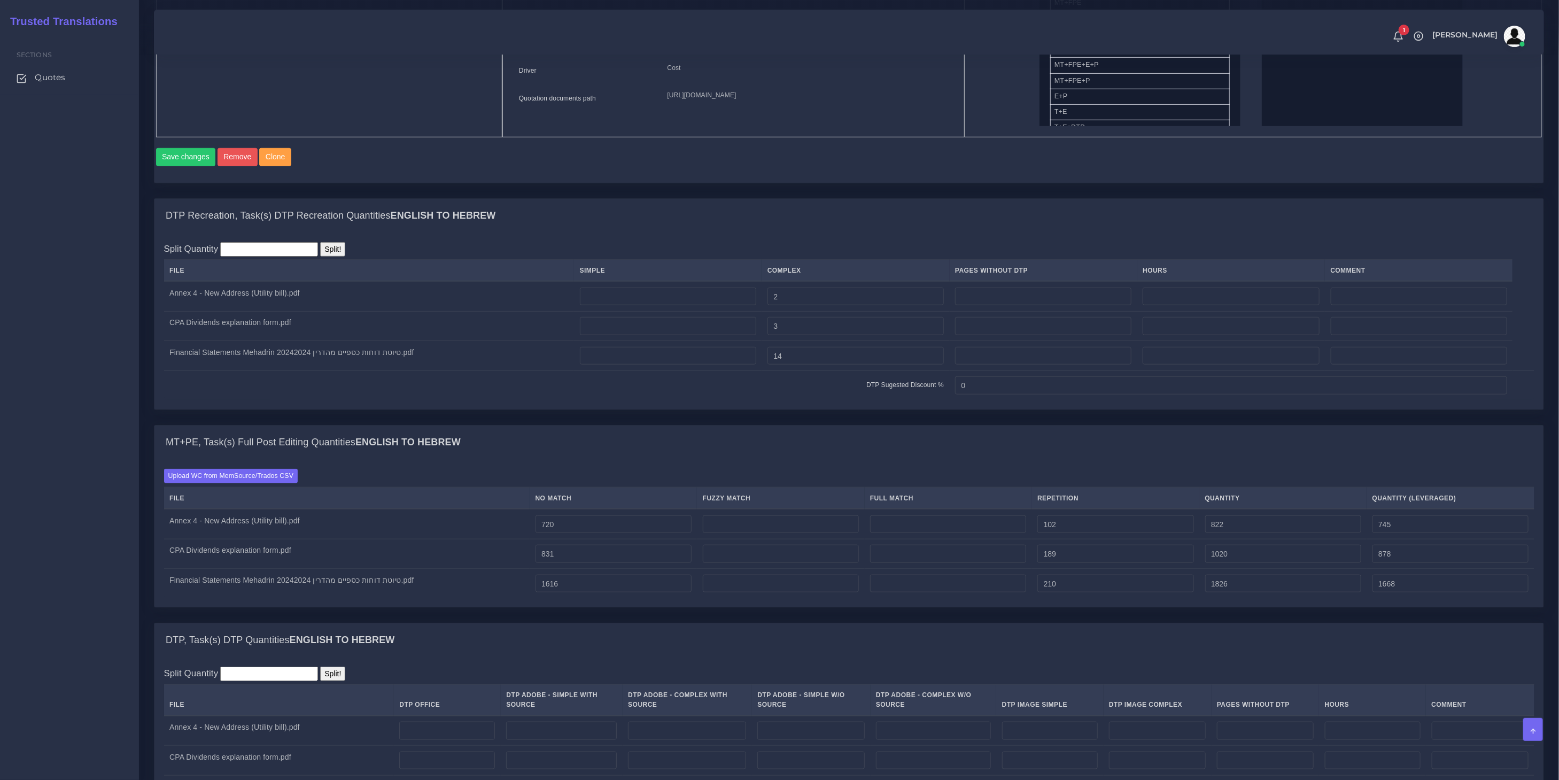
click at [692, 425] on div "DTP Recreation, Task(s) DTP Recreation Quantities English TO Hebrew Split Quant…" at bounding box center [849, 311] width 1406 height 227
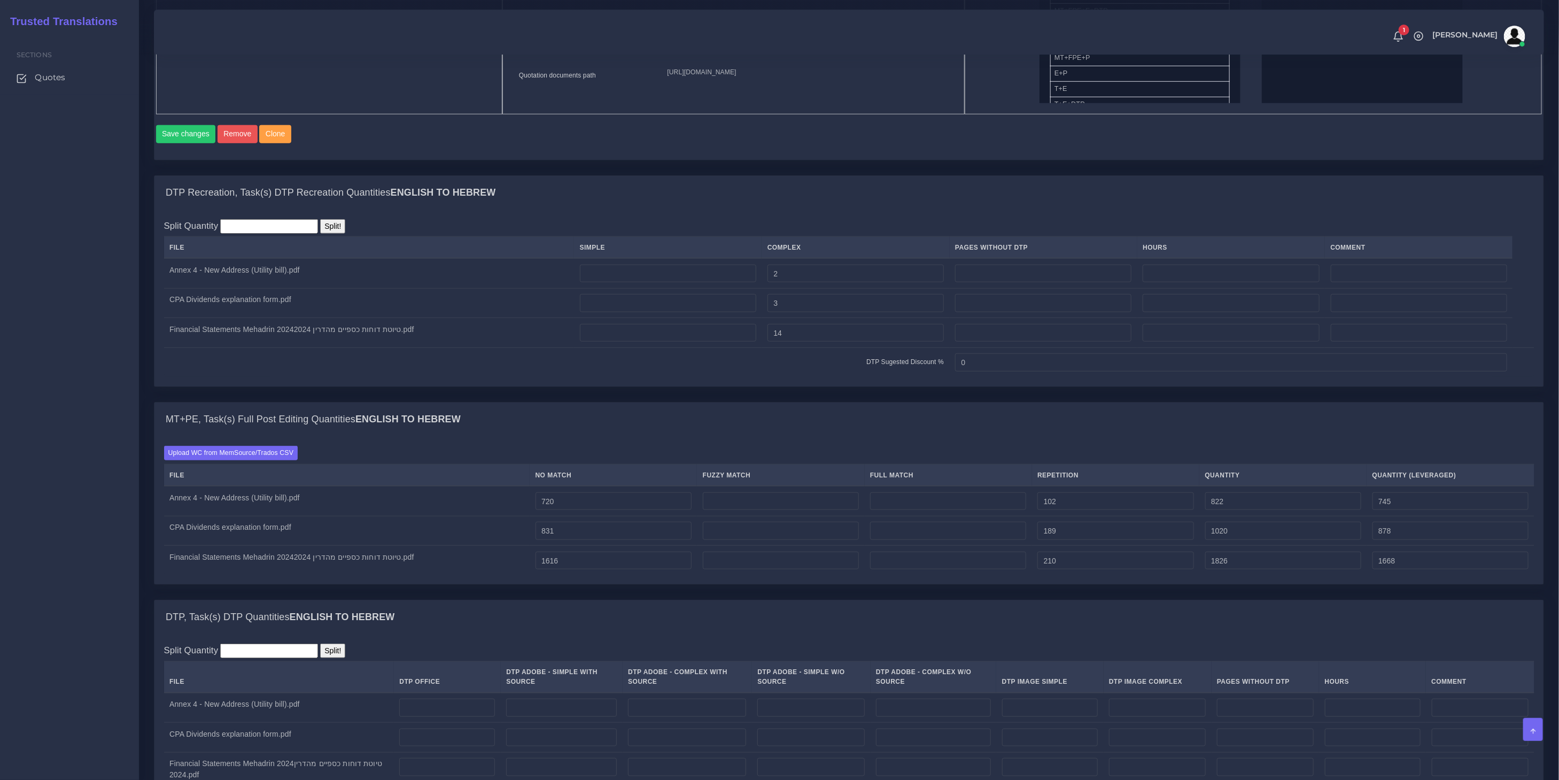
scroll to position [776, 0]
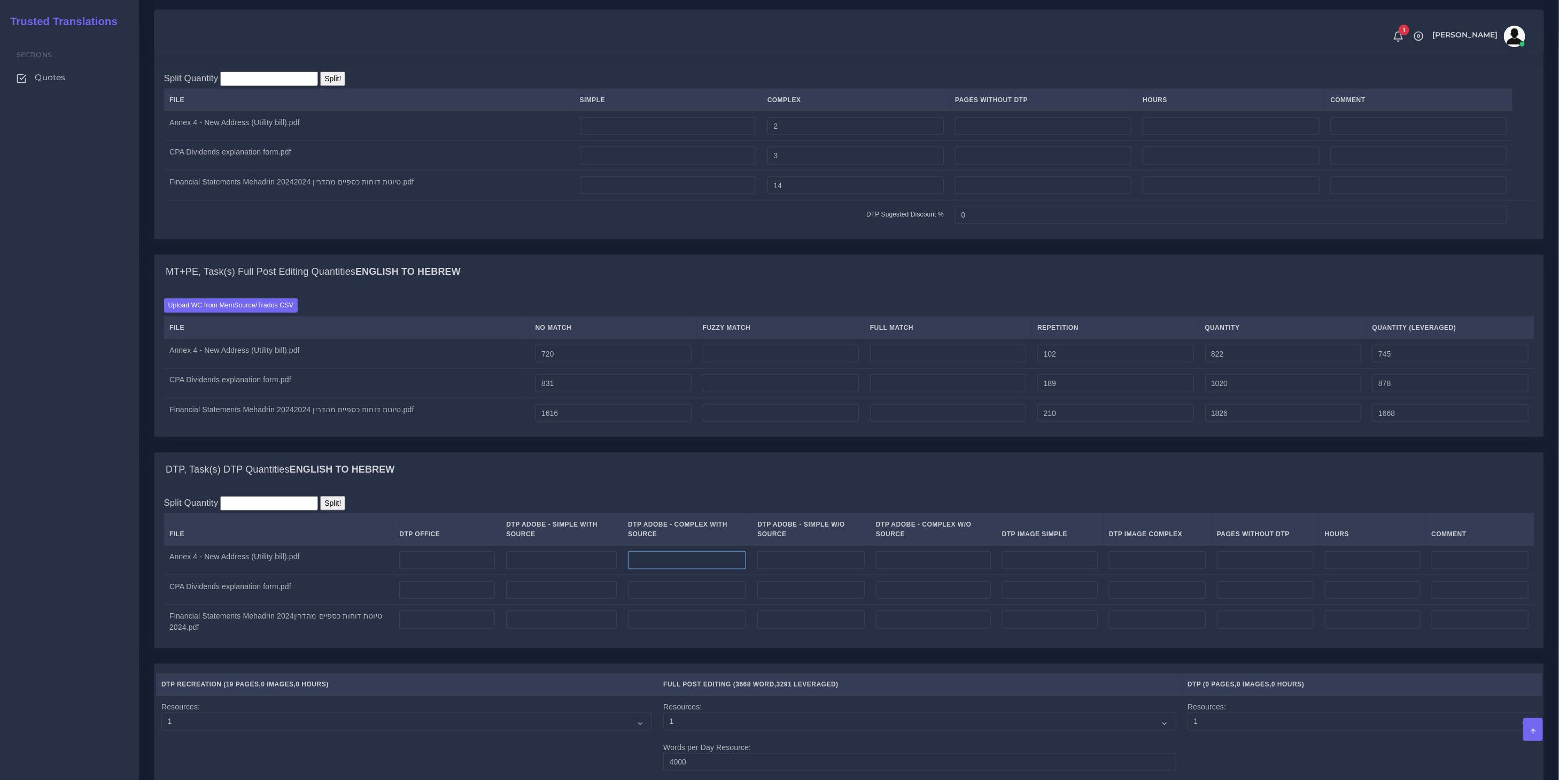
click at [666, 569] on input "number" at bounding box center [687, 560] width 118 height 18
type input "2"
click at [668, 594] on input "number" at bounding box center [687, 590] width 118 height 18
type input "3"
click at [691, 628] on input "number" at bounding box center [687, 619] width 118 height 18
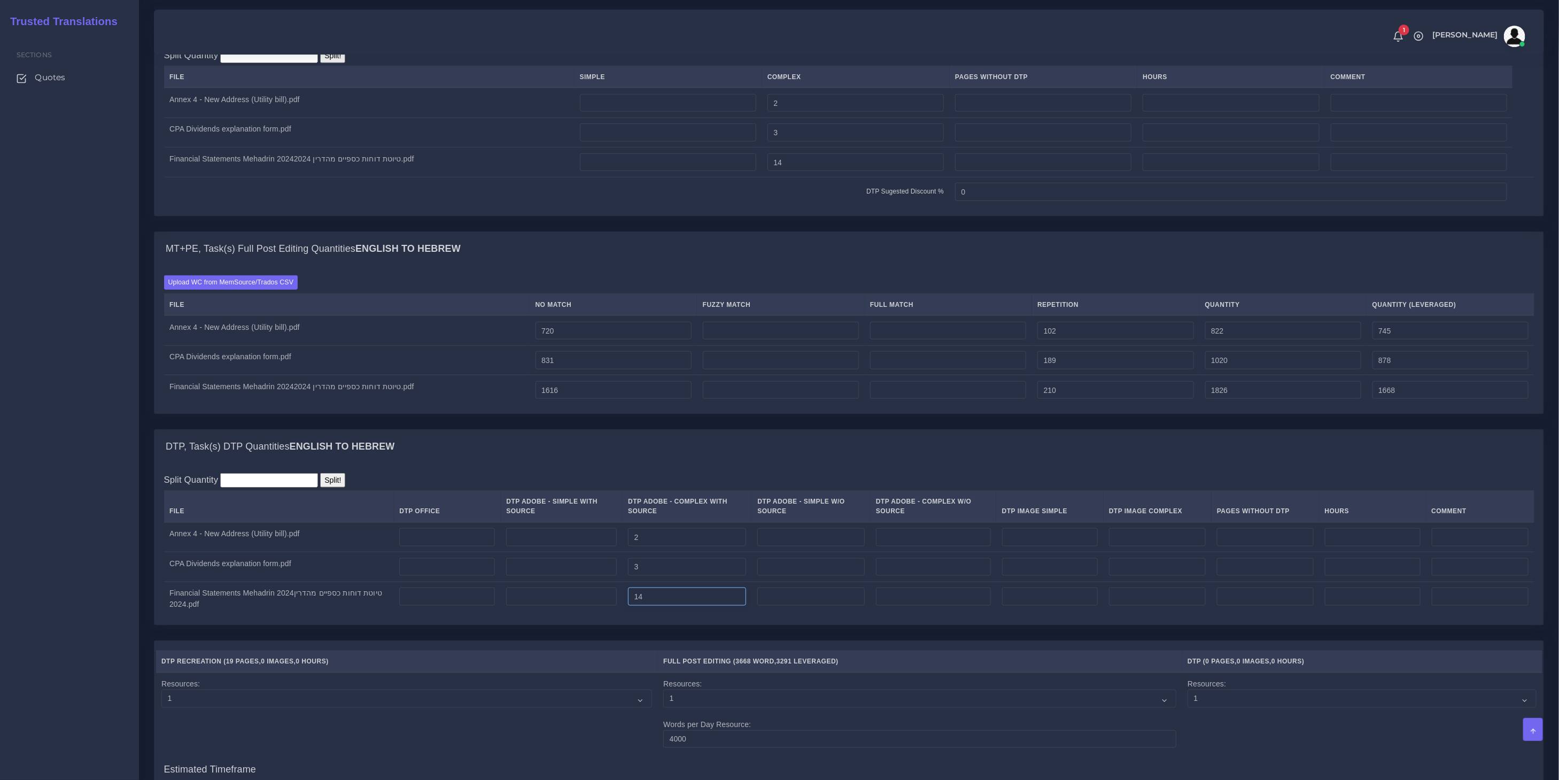
scroll to position [800, 0]
type input "14"
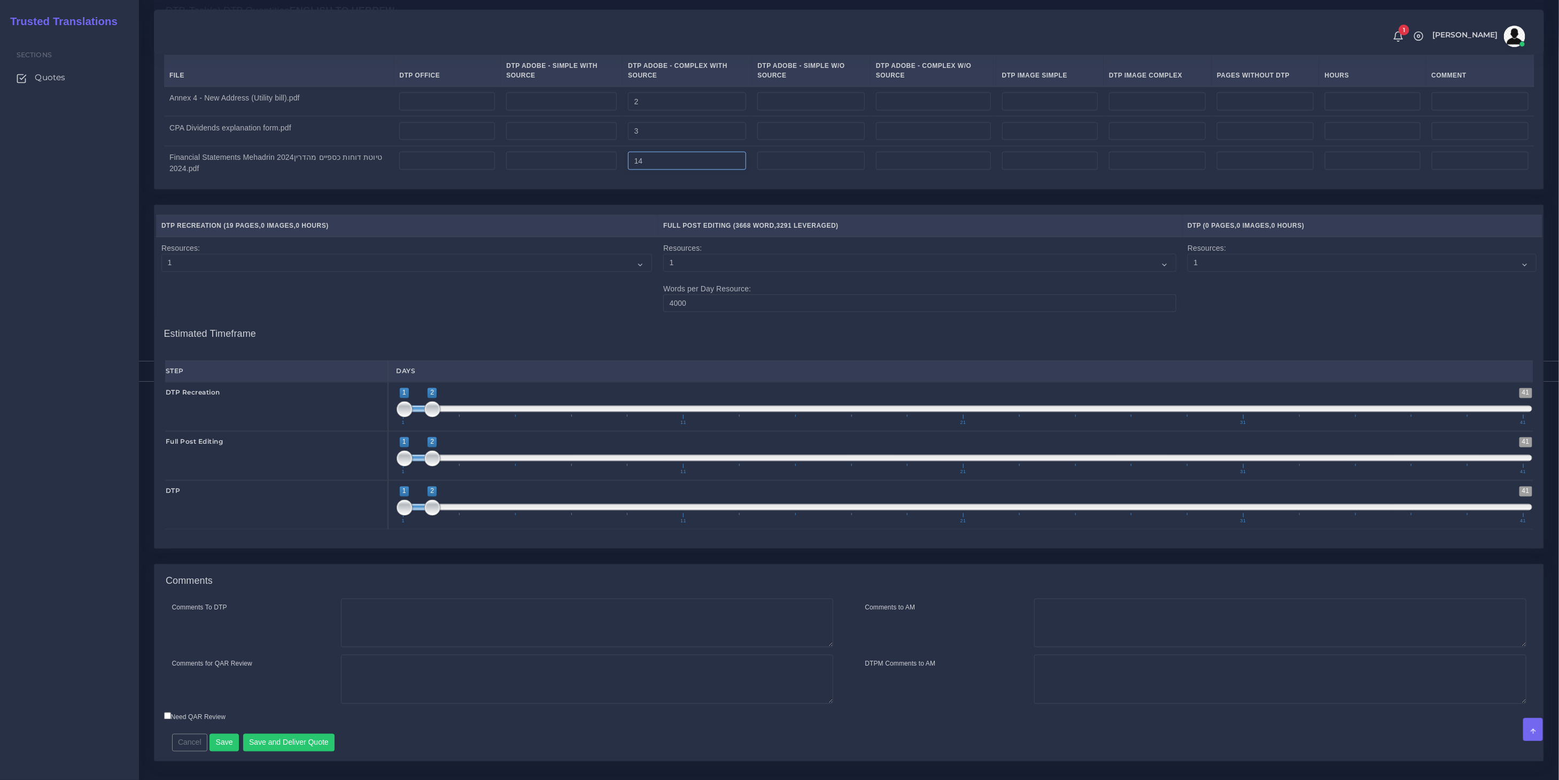
scroll to position [1250, 0]
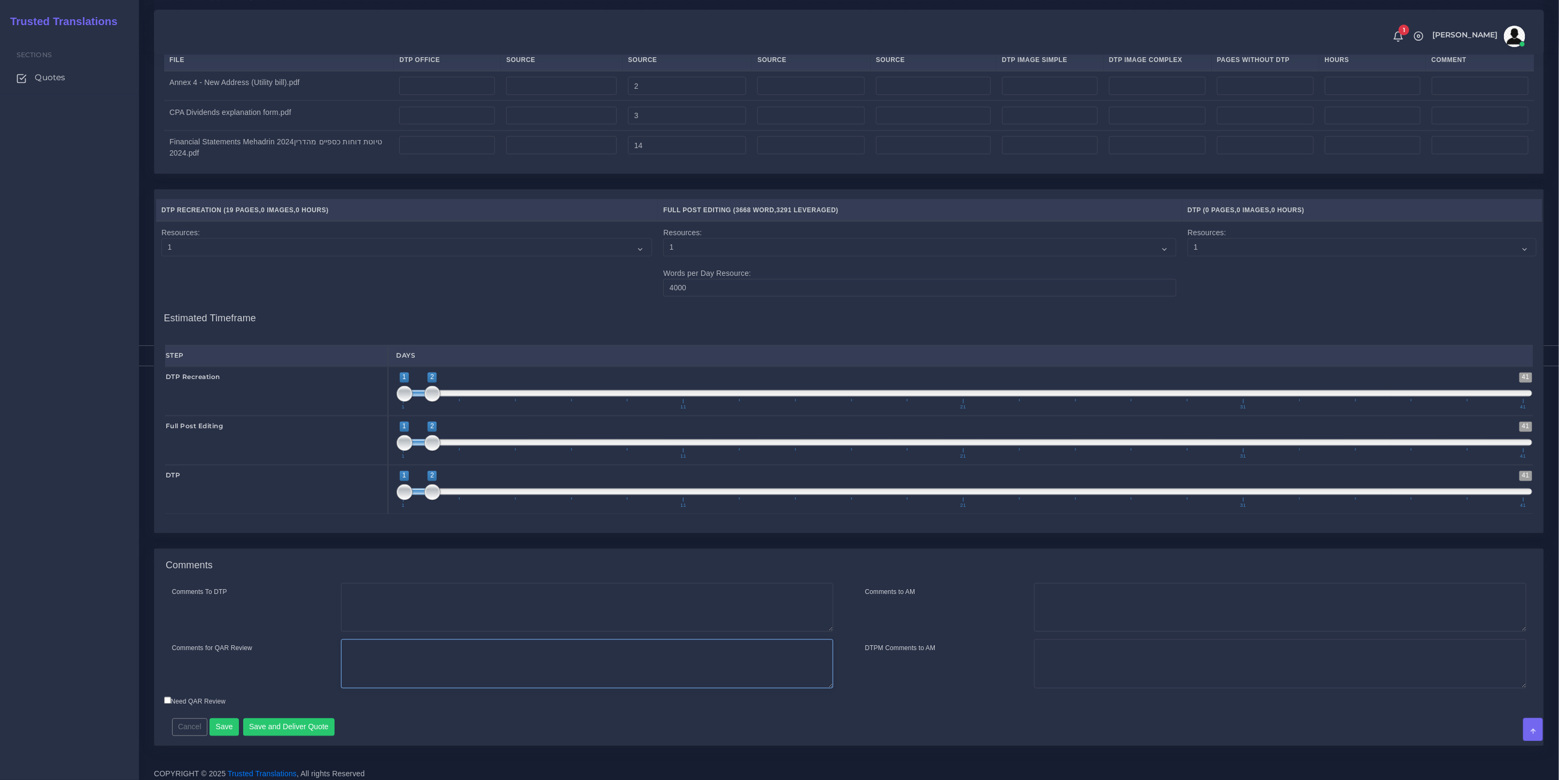
click at [393, 648] on textarea "Comments for QAR Review" at bounding box center [587, 663] width 492 height 49
paste textarea "Due to the complexity of the frames with the RTL language, I quote Adobe Comple…"
type textarea "Due to the complexity of the frames with the RTL language, I quote Adobe Comple…"
click at [349, 556] on div "Comments" at bounding box center [848, 566] width 1389 height 34
type input "2;3"
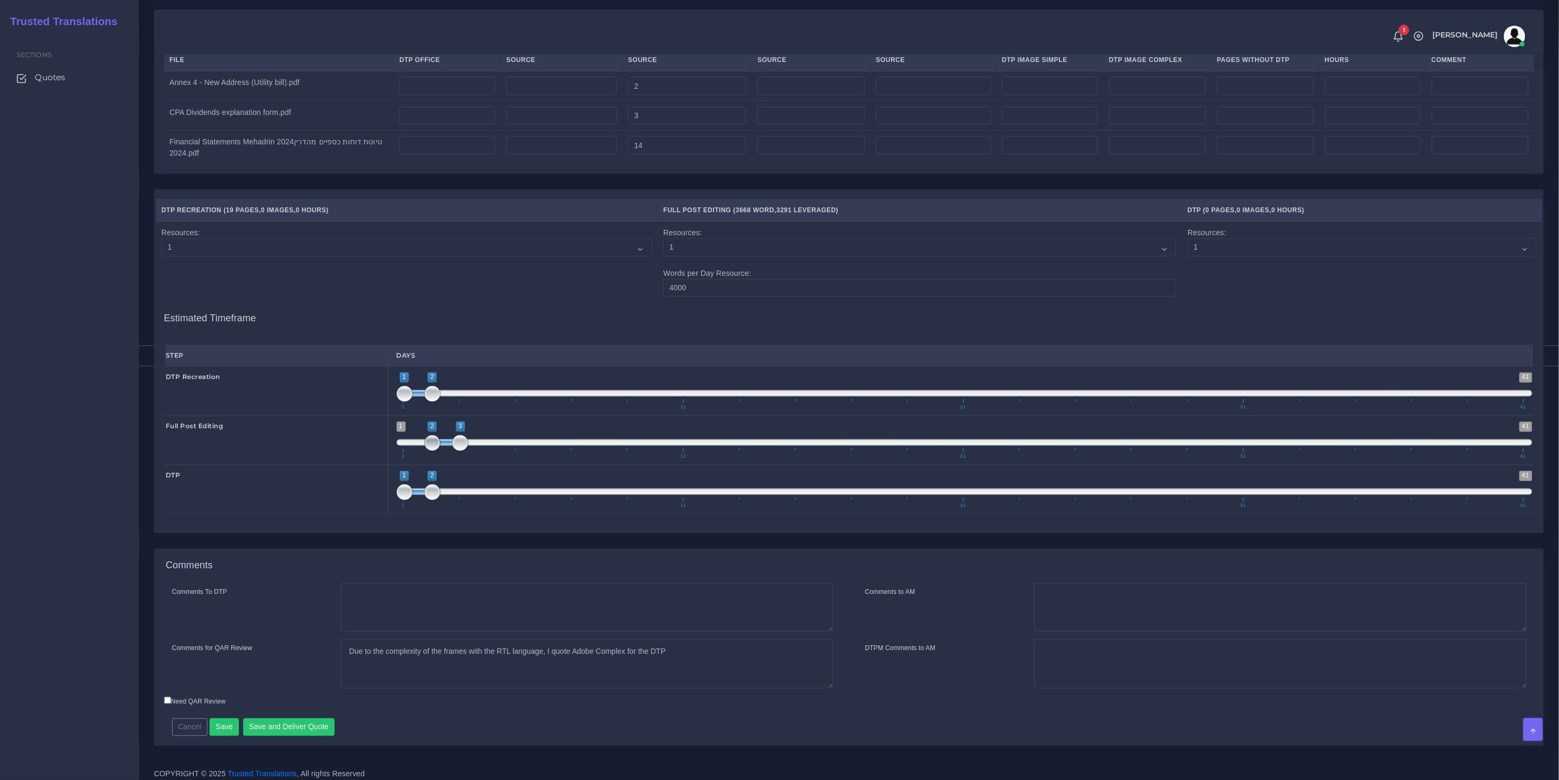
drag, startPoint x: 418, startPoint y: 449, endPoint x: 438, endPoint y: 449, distance: 19.8
click at [438, 449] on span "1 41 2 3 2 — 3 1 11 21 31 41" at bounding box center [964, 440] width 1136 height 37
click at [417, 500] on span "1 41 1 2 1 — 2 1 11 21 31 41" at bounding box center [964, 489] width 1136 height 37
type input "2;3"
drag, startPoint x: 415, startPoint y: 498, endPoint x: 443, endPoint y: 495, distance: 28.0
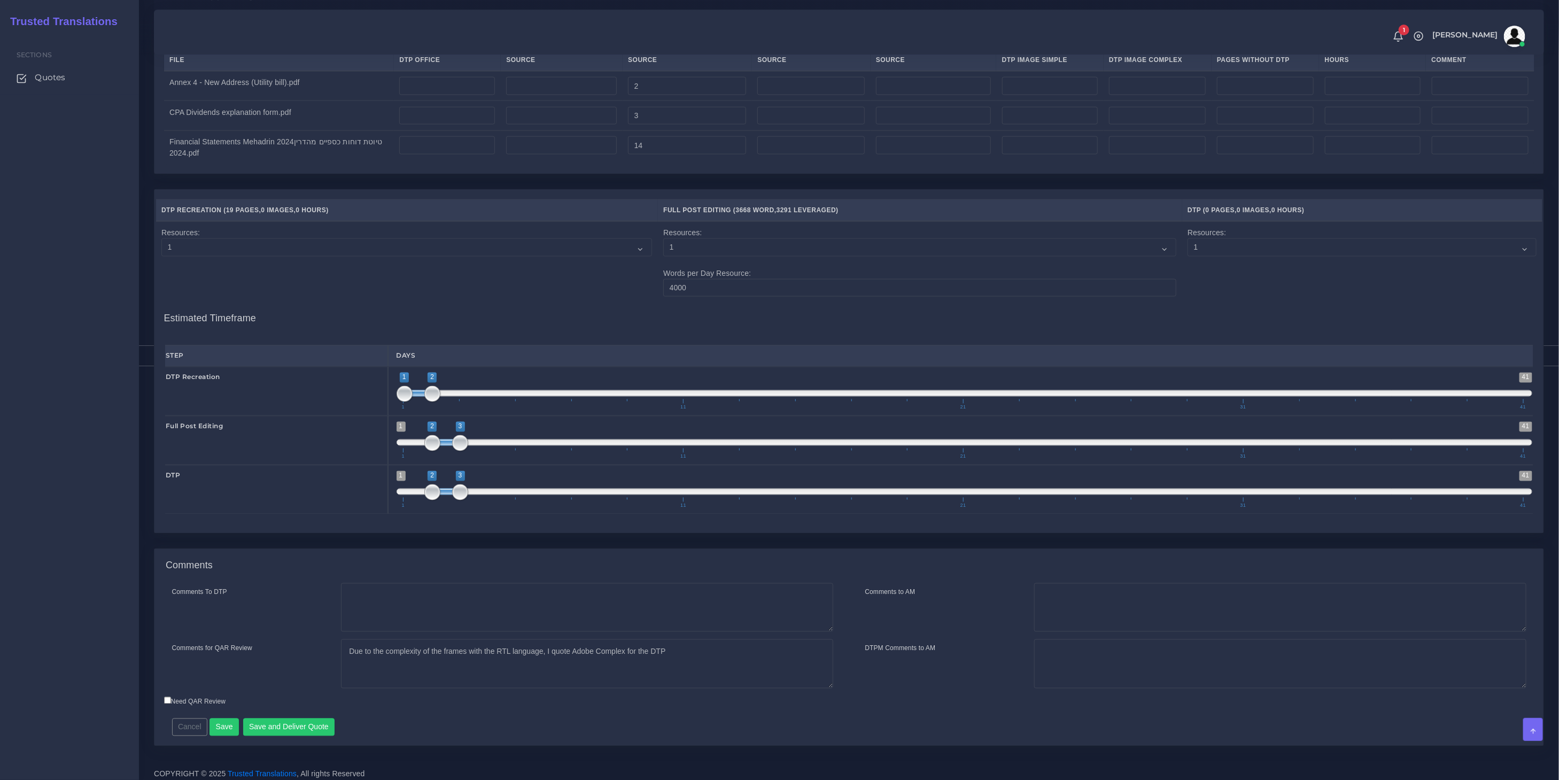
click at [443, 495] on span at bounding box center [446, 491] width 28 height 6
click at [282, 734] on button "Save and Deliver Quote" at bounding box center [289, 727] width 92 height 18
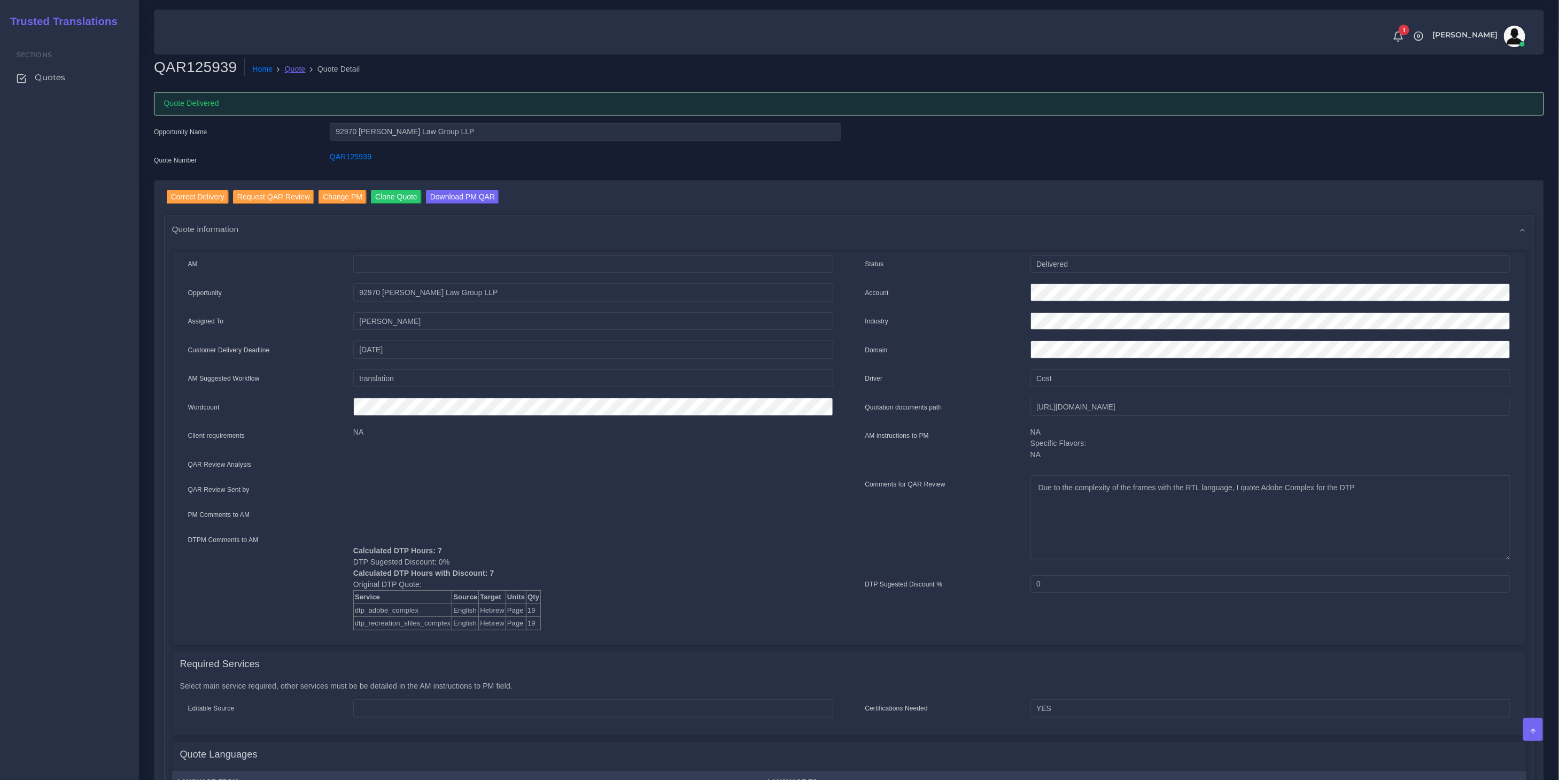
click at [287, 69] on link "Quote" at bounding box center [295, 69] width 21 height 11
